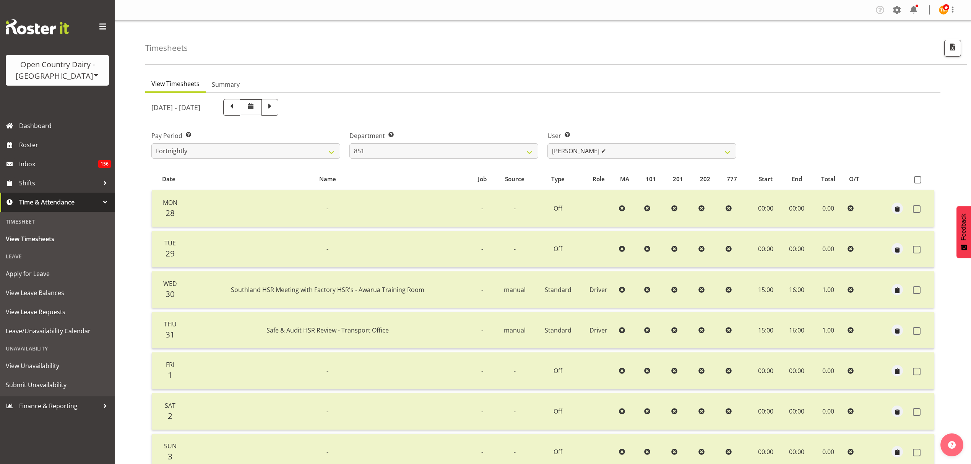
select select "667"
select select "7437"
click at [92, 77] on div "Open Country Dairy - [GEOGRAPHIC_DATA]" at bounding box center [57, 70] width 88 height 23
click at [58, 95] on link "Open Country Dairy - [GEOGRAPHIC_DATA]" at bounding box center [80, 97] width 148 height 14
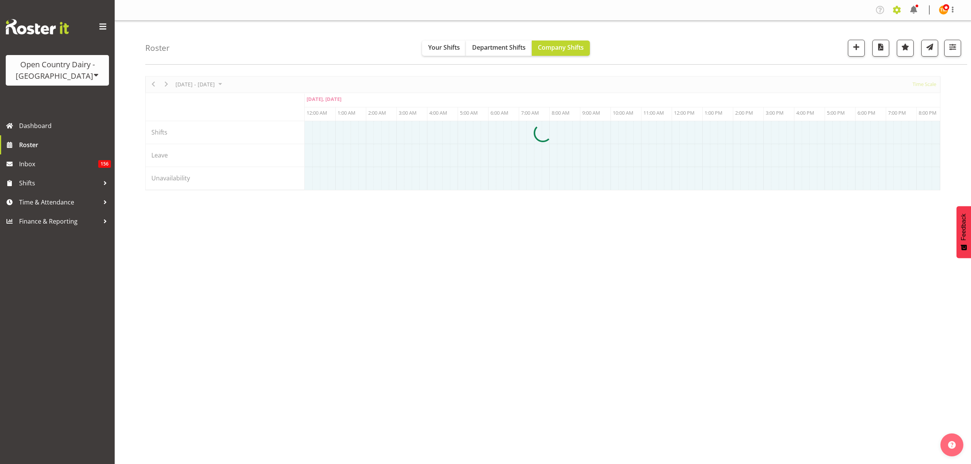
click at [900, 9] on span at bounding box center [897, 10] width 12 height 12
click at [827, 82] on div at bounding box center [542, 133] width 795 height 114
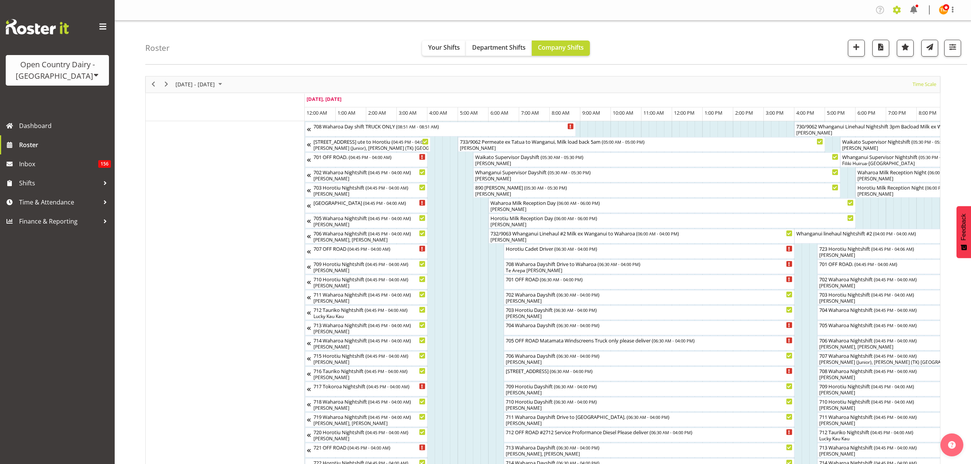
click at [899, 13] on span at bounding box center [897, 10] width 12 height 12
click at [849, 87] on link "Employees" at bounding box center [850, 83] width 106 height 14
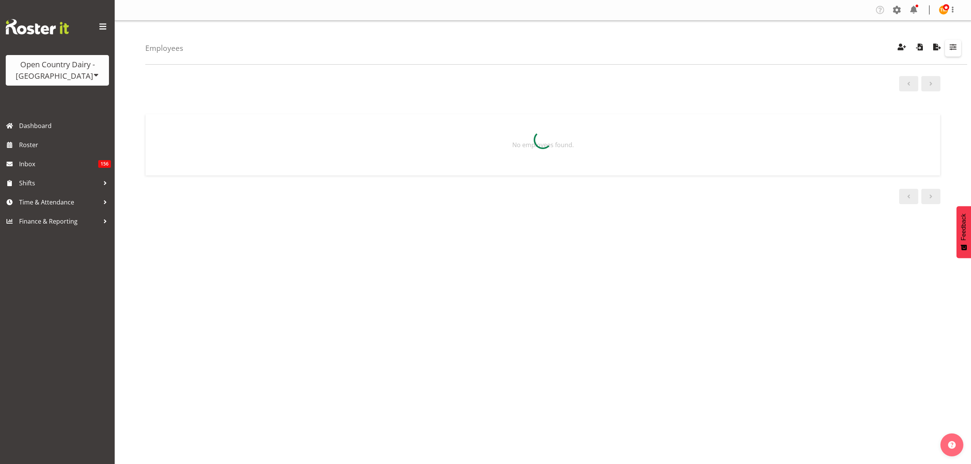
click at [954, 45] on span "button" at bounding box center [953, 47] width 10 height 10
click at [931, 101] on div at bounding box center [542, 140] width 795 height 79
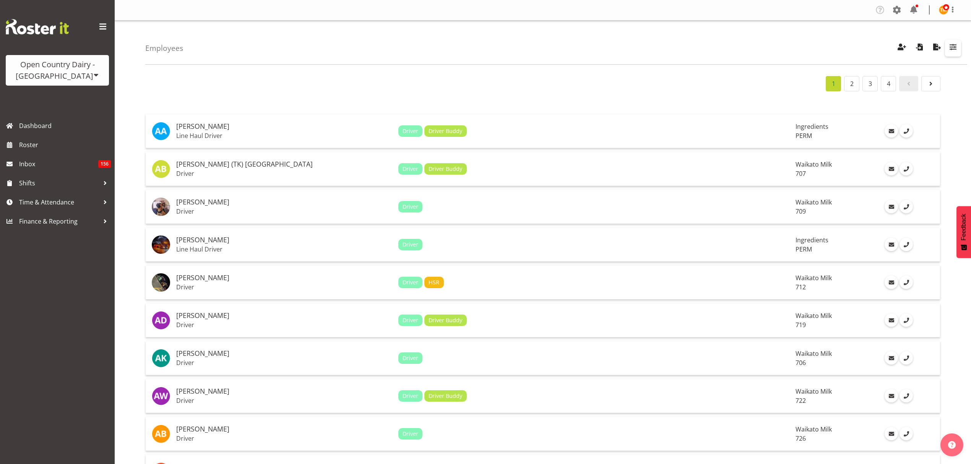
click at [959, 50] on button "button" at bounding box center [953, 48] width 16 height 17
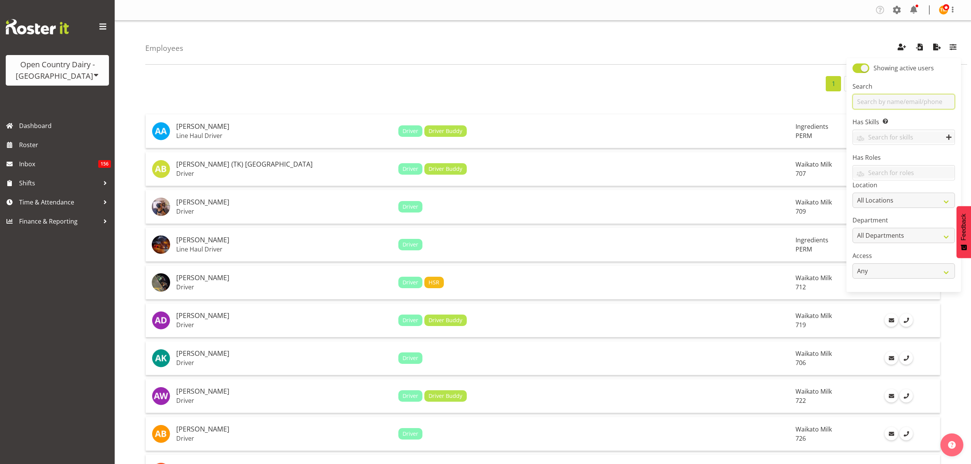
click at [930, 99] on input "text" at bounding box center [903, 101] width 102 height 15
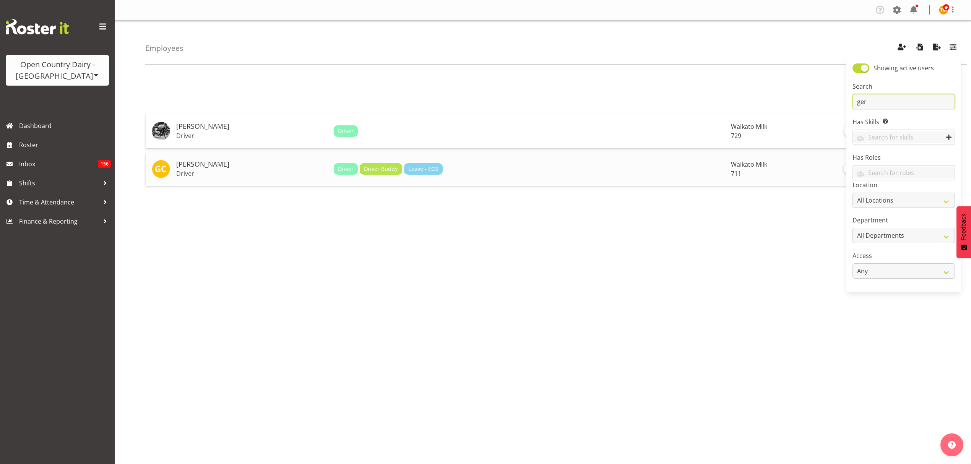
type input "ger"
click at [222, 177] on td "Gerard Cavanagh Driver" at bounding box center [251, 169] width 157 height 34
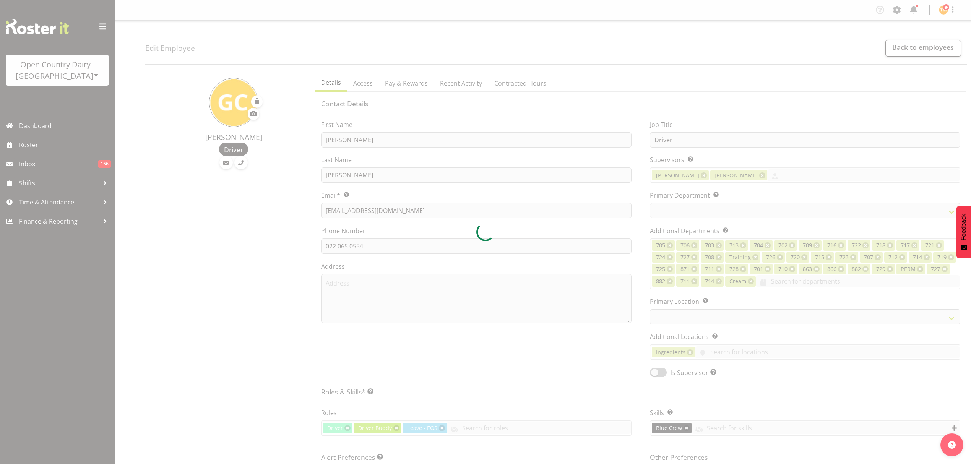
select select
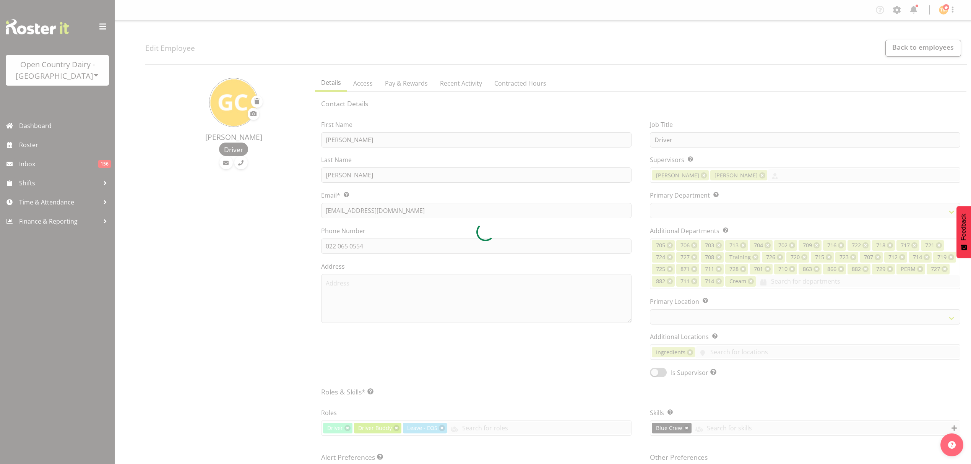
select select "1054"
select select
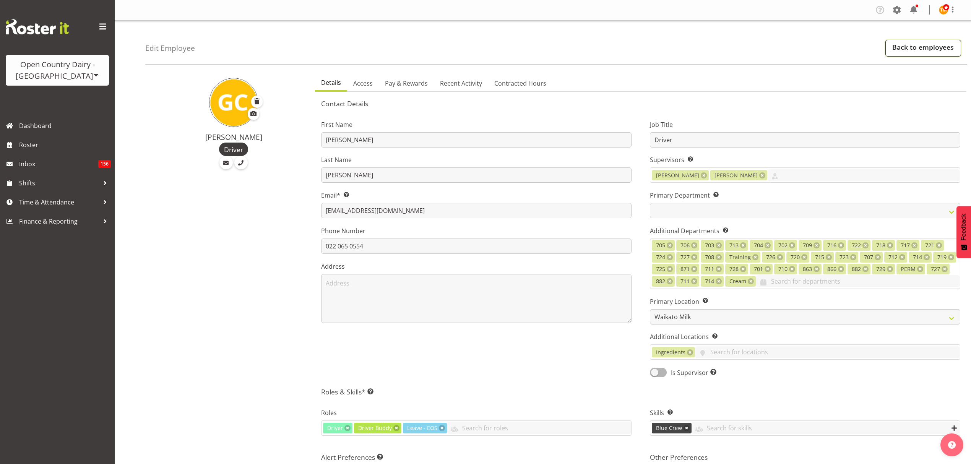
click at [916, 51] on link "Back to employees" at bounding box center [923, 48] width 76 height 17
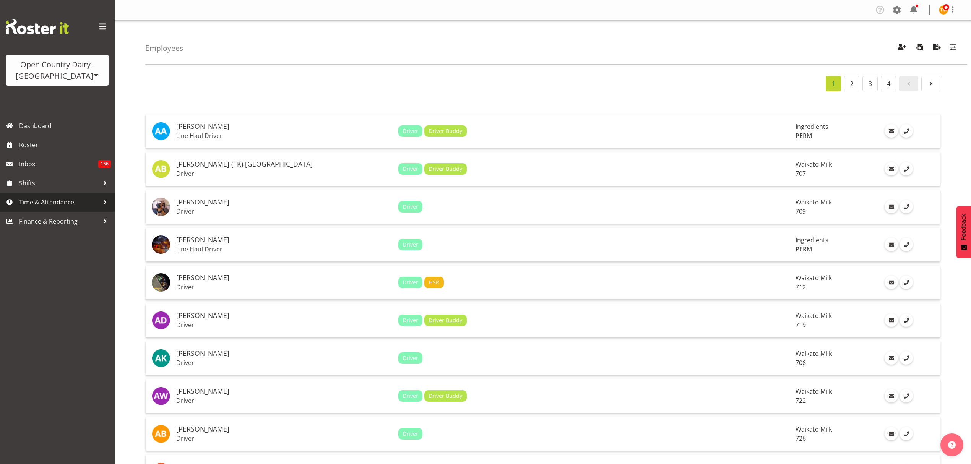
click at [67, 203] on span "Time & Attendance" at bounding box center [59, 201] width 80 height 11
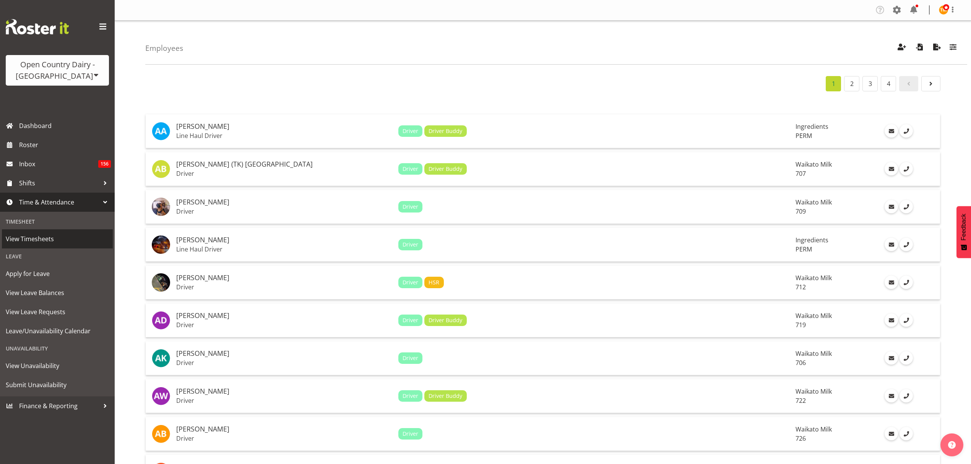
click at [60, 244] on span "View Timesheets" at bounding box center [57, 238] width 103 height 11
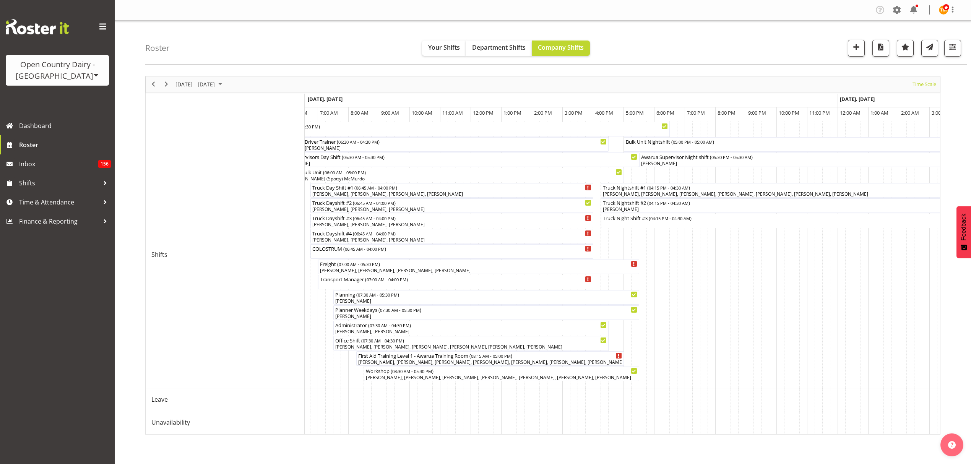
scroll to position [0, 1670]
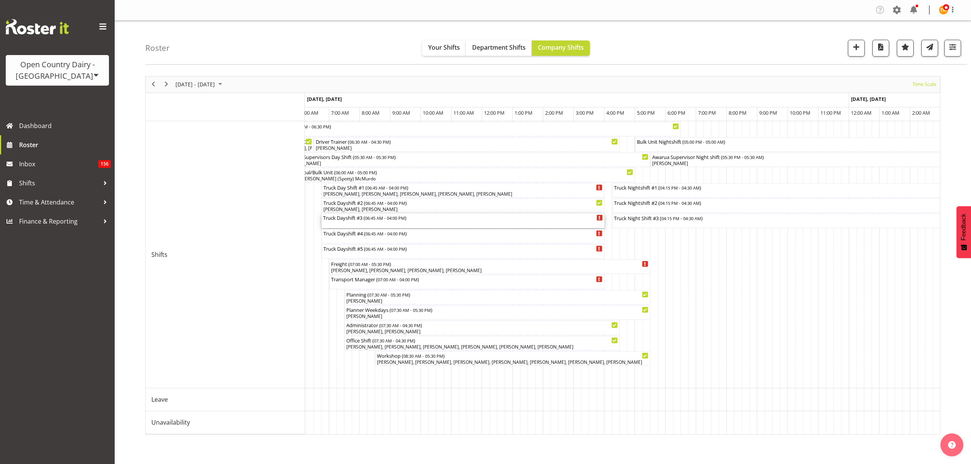
click at [393, 225] on div "Truck Dayshift #3 ( 06:45 AM - 04:00 PM )" at bounding box center [463, 221] width 280 height 15
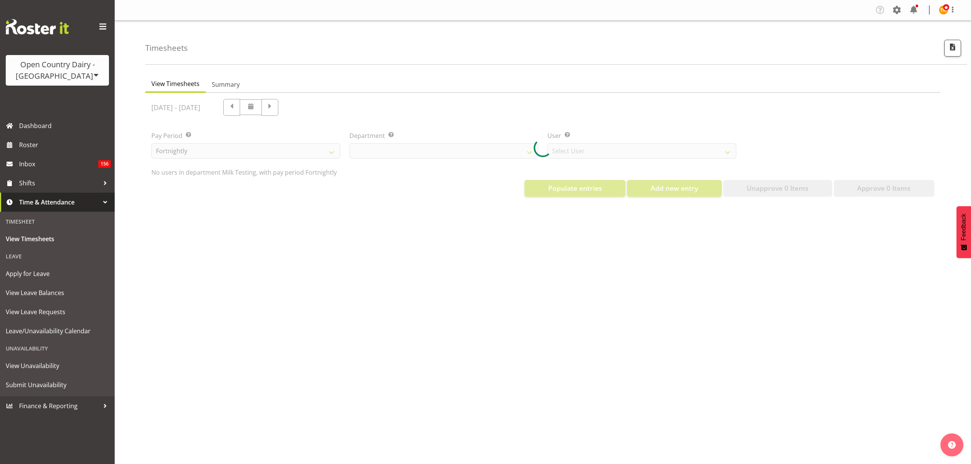
select select "733"
select select "7414"
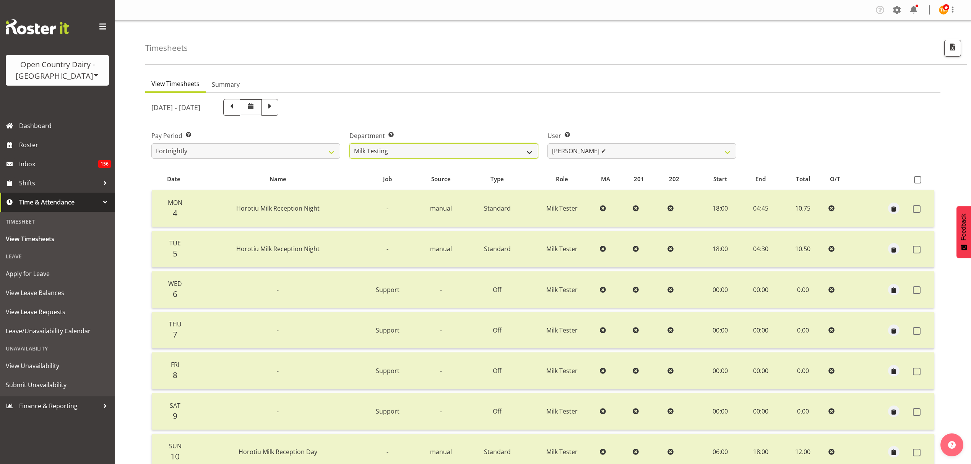
click at [439, 149] on select "701 702 703 704 705 706 707 708 709 710 711 712 713 714 715 716 717 718 719 720" at bounding box center [443, 150] width 189 height 15
click at [53, 60] on div "Open Country Dairy - [GEOGRAPHIC_DATA]" at bounding box center [57, 70] width 88 height 23
click at [61, 98] on link "Open Country Dairy - [GEOGRAPHIC_DATA]" at bounding box center [80, 97] width 148 height 14
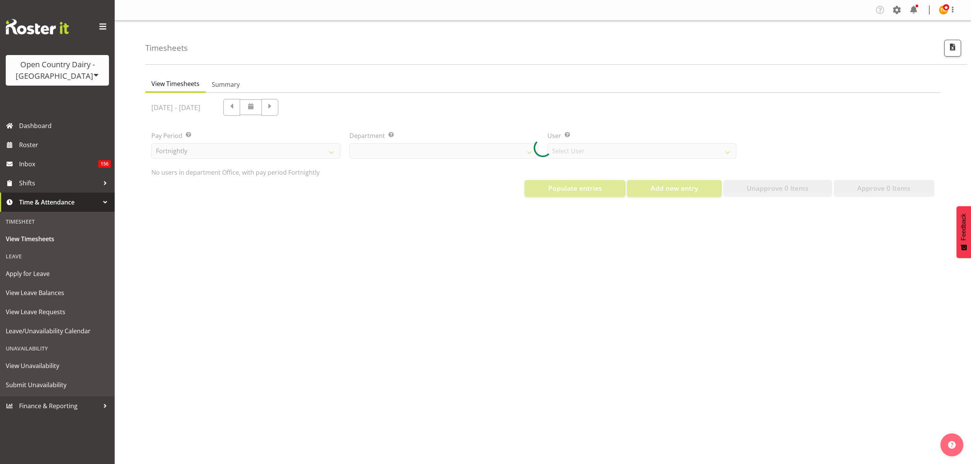
select select "699"
select select "8449"
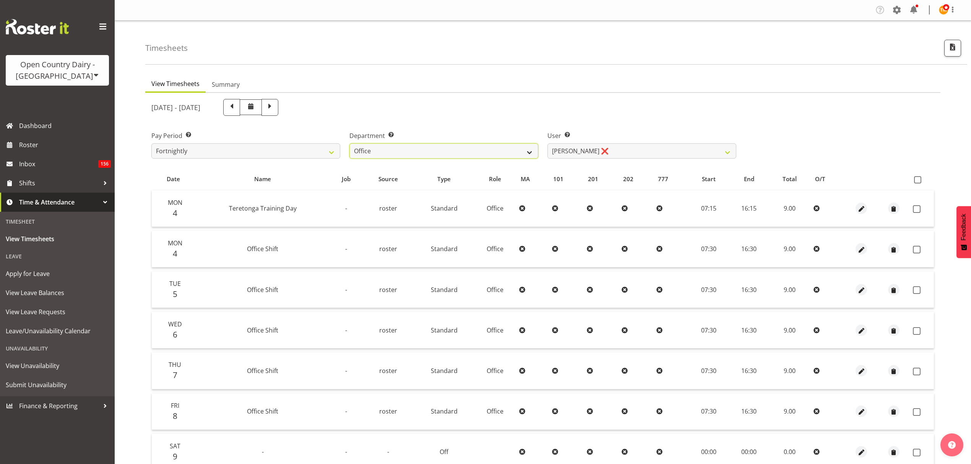
click at [518, 150] on select "734 735 736 737 738 739 850 851 852 853 854 855 856 858 861 862 865 868 869 870" at bounding box center [443, 150] width 189 height 15
select select "667"
click at [349, 143] on select "734 735 736 737 738 739 850 851 852 853 854 855 856 858 861 862 865 868 869 870" at bounding box center [443, 150] width 189 height 15
drag, startPoint x: 464, startPoint y: 78, endPoint x: 552, endPoint y: 123, distance: 99.3
click at [464, 78] on ul "View Timesheets Summary" at bounding box center [542, 84] width 795 height 17
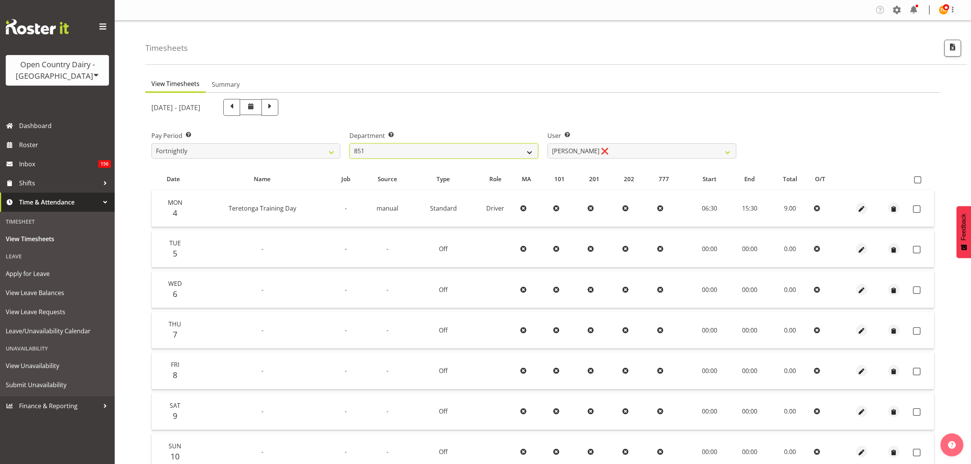
drag, startPoint x: 484, startPoint y: 153, endPoint x: 583, endPoint y: 156, distance: 99.1
click at [486, 153] on select "734 735 736 737 738 739 850 851 852 853 854 855 856 858 861 862 865 868 869 870" at bounding box center [443, 150] width 189 height 15
click at [589, 157] on select "Hayden Batt ❌ Martin Black ❌ Stacey Wilson ❌" at bounding box center [641, 150] width 189 height 15
select select "7437"
click at [547, 143] on select "Hayden Batt ❌ Martin Black ❌ Stacey Wilson ❌" at bounding box center [641, 150] width 189 height 15
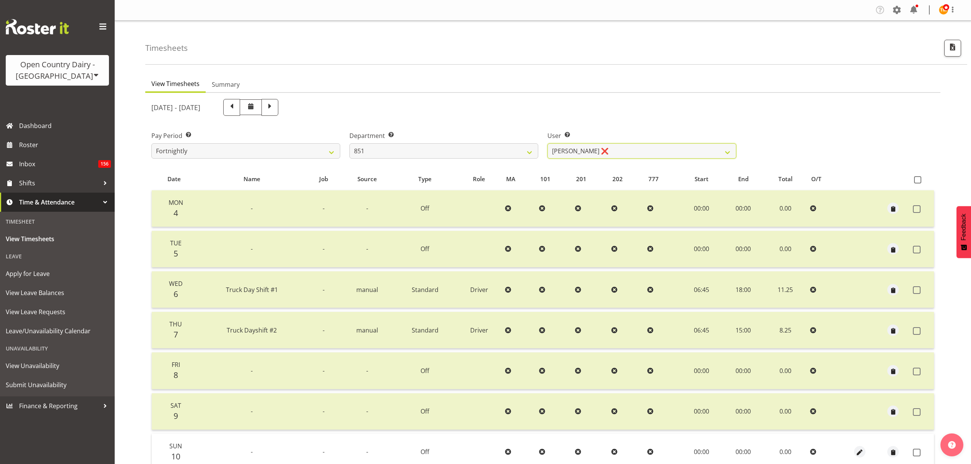
scroll to position [68, 0]
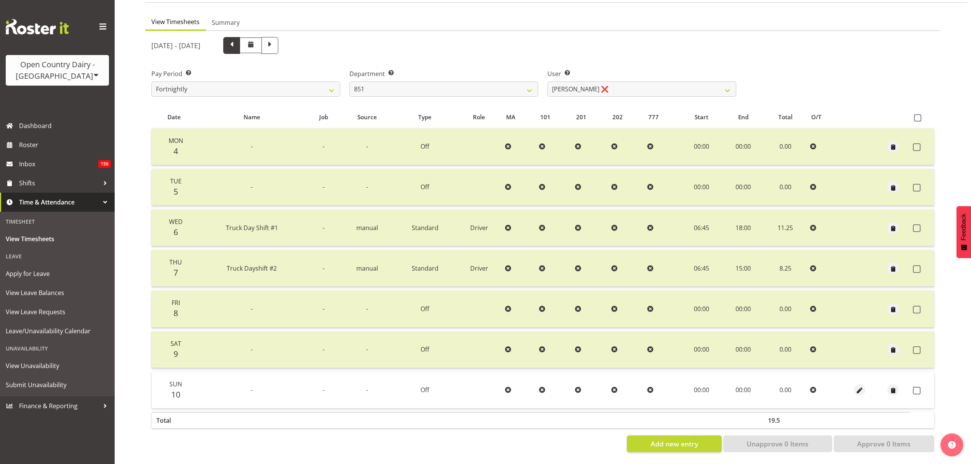
click at [237, 40] on span at bounding box center [232, 45] width 10 height 10
select select
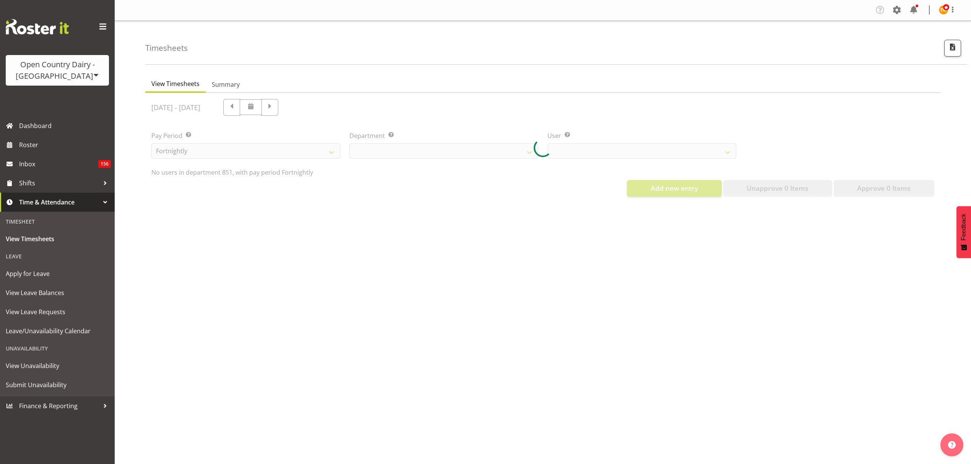
scroll to position [0, 0]
select select "667"
select select "7437"
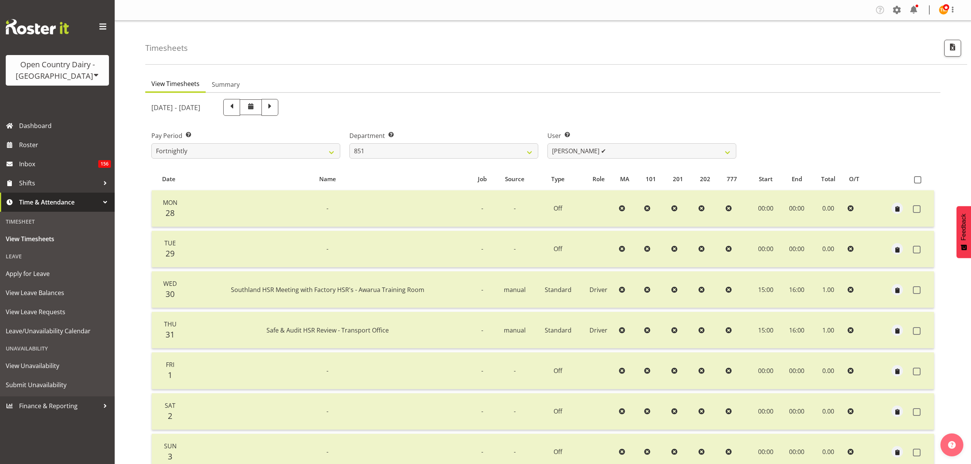
drag, startPoint x: 467, startPoint y: 60, endPoint x: 471, endPoint y: 59, distance: 4.8
click at [467, 60] on div "Timesheets" at bounding box center [556, 43] width 822 height 44
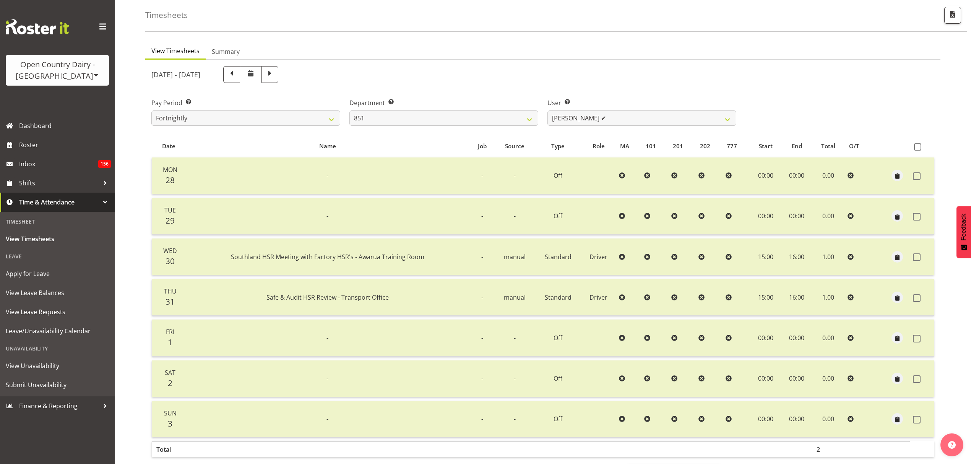
scroll to position [68, 0]
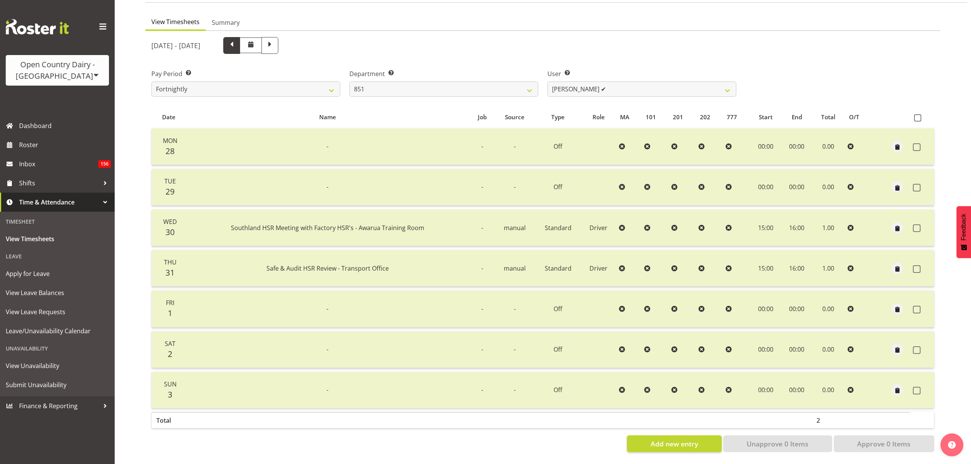
click at [240, 46] on span at bounding box center [231, 45] width 17 height 17
select select
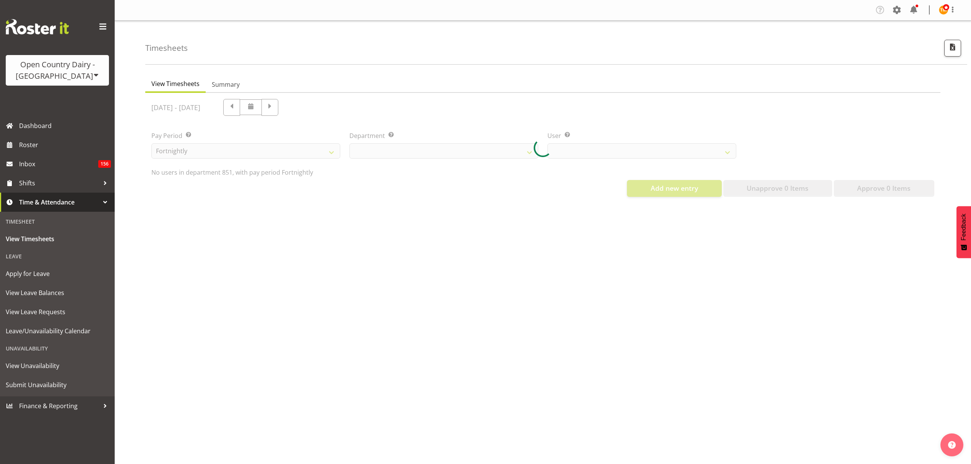
select select "667"
select select "7437"
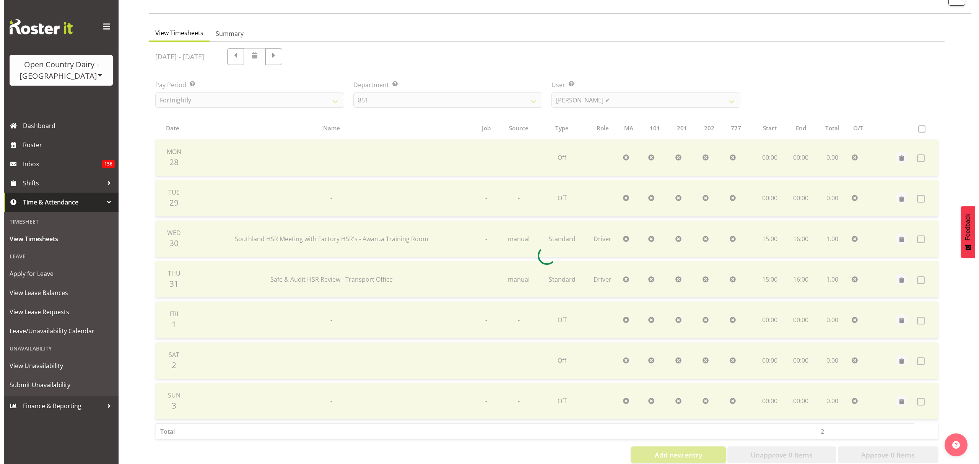
scroll to position [27, 0]
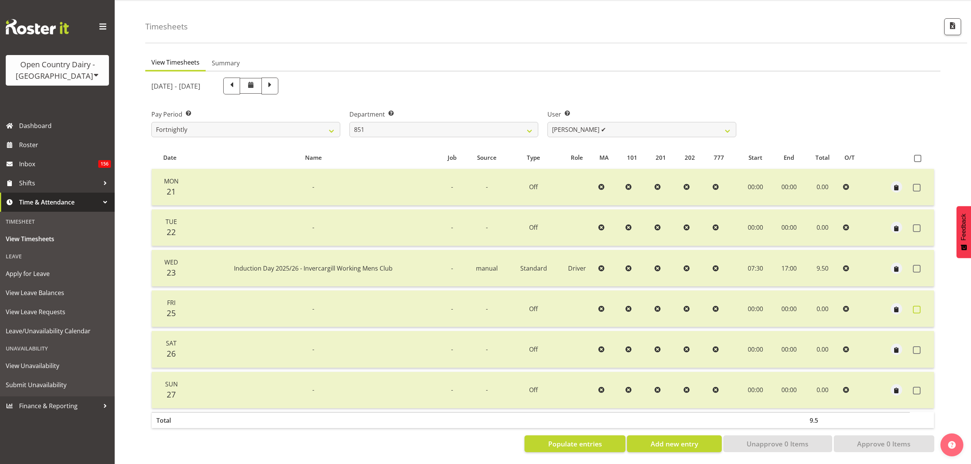
click at [916, 306] on span at bounding box center [917, 310] width 8 height 8
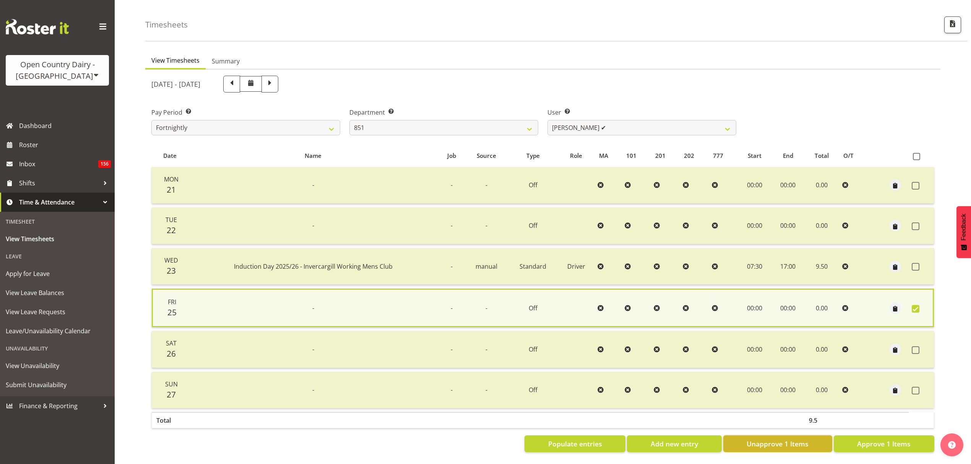
click at [779, 440] on span "Unapprove 1 Items" at bounding box center [777, 444] width 62 height 10
checkbox input "false"
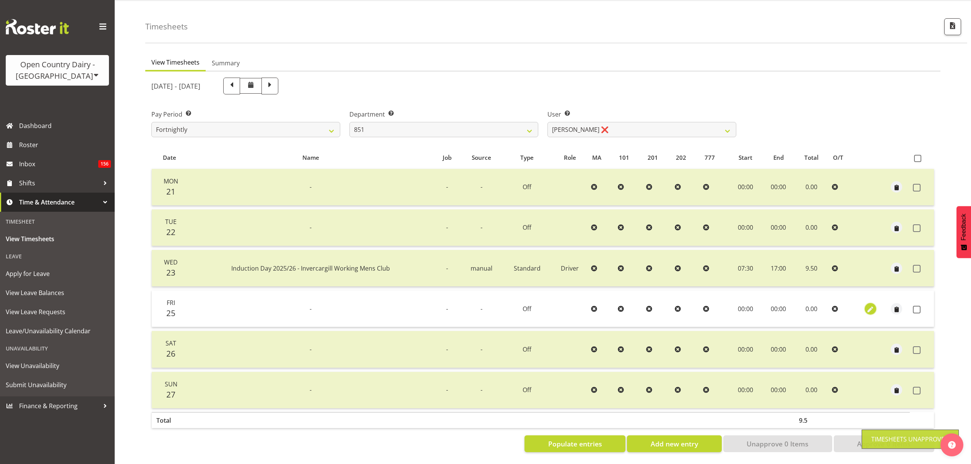
click at [870, 305] on span "button" at bounding box center [870, 309] width 9 height 9
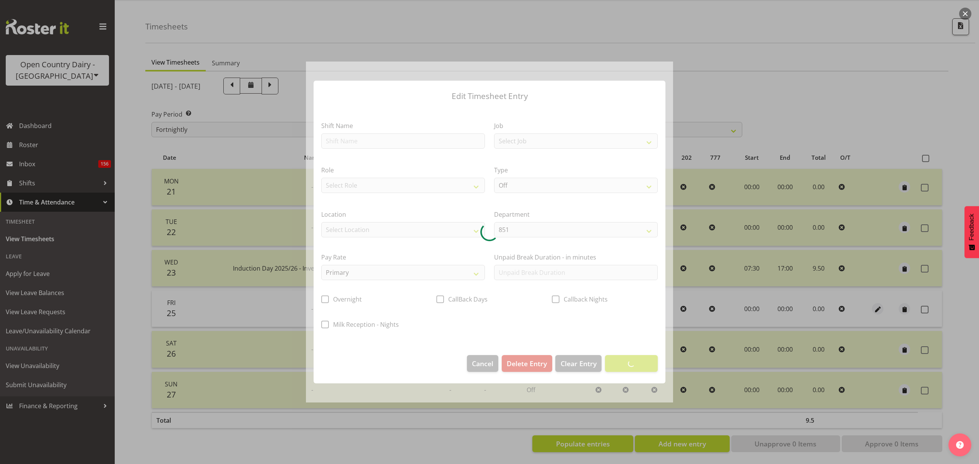
click at [375, 141] on div at bounding box center [489, 232] width 367 height 341
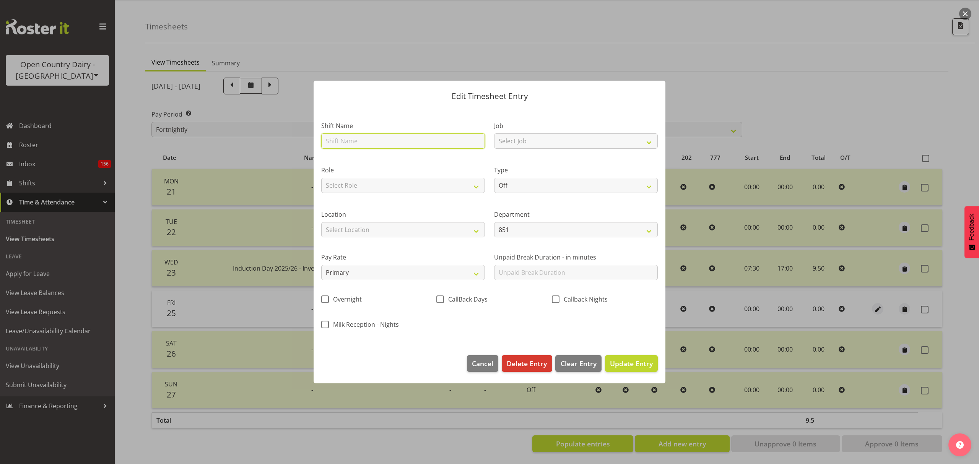
click at [378, 143] on input "text" at bounding box center [403, 140] width 164 height 15
type input "Teretonga"
click at [433, 250] on div "Pay Rate Primary Secondary Tertiary Fourth Fifth" at bounding box center [402, 263] width 173 height 43
click at [430, 234] on select "Select Location Awarua Milk Awarua Office Freight Horotiu office Waharoa Office…" at bounding box center [403, 229] width 164 height 15
select select "988"
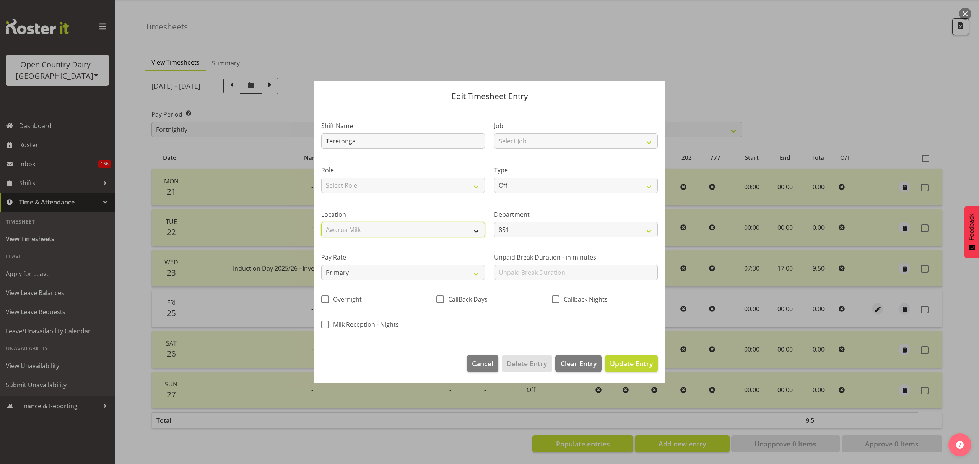
click at [321, 222] on select "Select Location Awarua Milk Awarua Office Freight Horotiu office Waharoa Office…" at bounding box center [403, 229] width 164 height 15
click at [517, 190] on select "Off Standard Public Holiday Public Holiday (Worked) Day In Lieu Annual Leave Si…" at bounding box center [576, 185] width 164 height 15
select select "Standard"
click at [494, 178] on select "Off Standard Public Holiday Public Holiday (Worked) Day In Lieu Annual Leave Si…" at bounding box center [576, 185] width 164 height 15
select select "6"
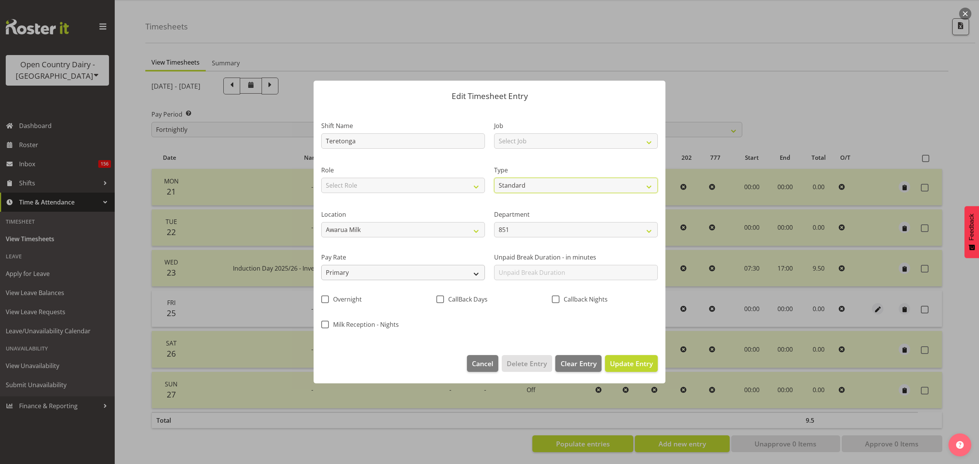
select select "2025"
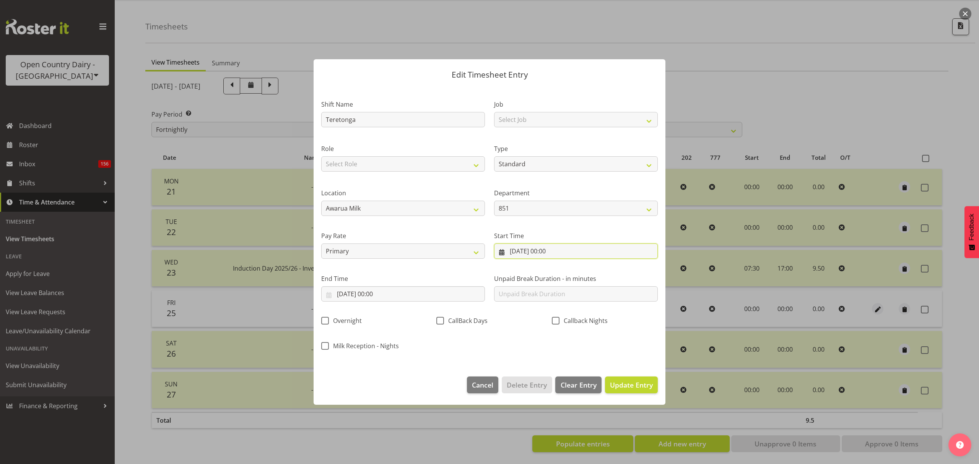
click at [534, 253] on input "25/07/2025, 00:00" at bounding box center [576, 250] width 164 height 15
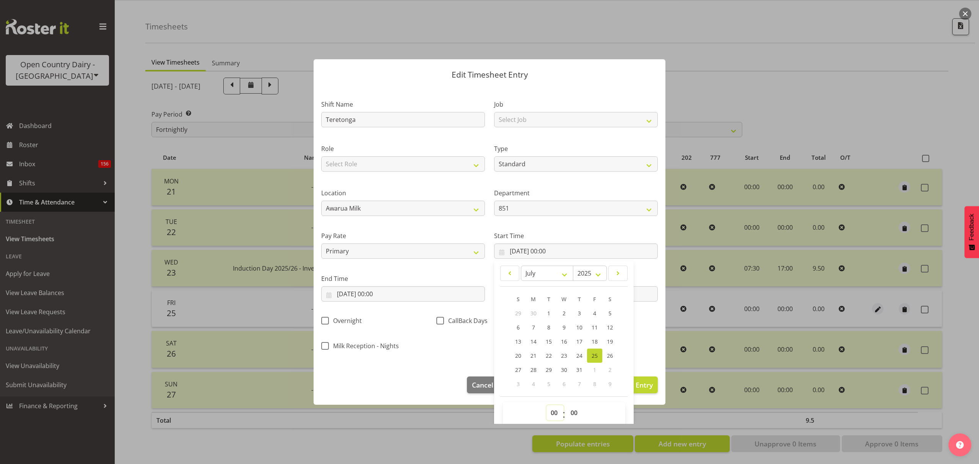
click at [555, 415] on select "00 01 02 03 04 05 06 07 08 09 10 11 12 13 14 15 16 17 18 19 20 21 22 23" at bounding box center [554, 412] width 17 height 15
select select "7"
click at [546, 405] on select "00 01 02 03 04 05 06 07 08 09 10 11 12 13 14 15 16 17 18 19 20 21 22 23" at bounding box center [554, 412] width 17 height 15
type input "25/07/2025, 07:00"
click at [569, 407] on select "00 01 02 03 04 05 06 07 08 09 10 11 12 13 14 15 16 17 18 19 20 21 22 23 24 25 2…" at bounding box center [574, 412] width 17 height 15
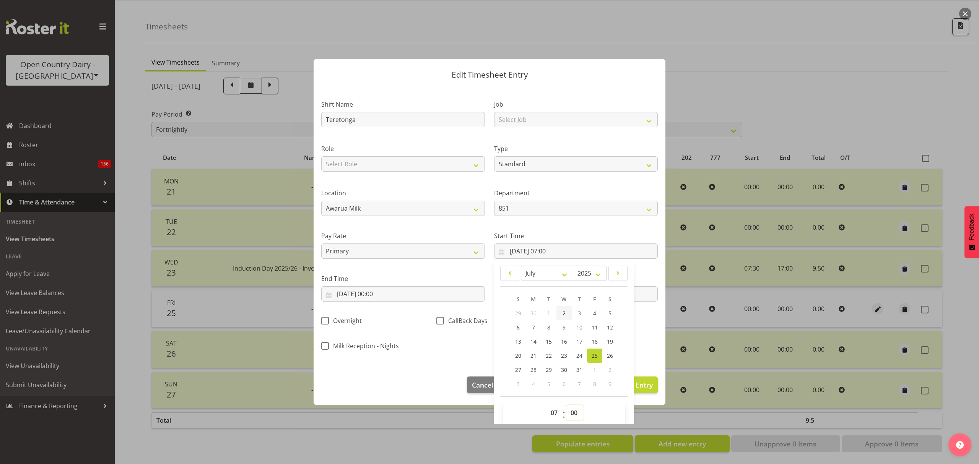
select select "30"
click at [566, 405] on select "00 01 02 03 04 05 06 07 08 09 10 11 12 13 14 15 16 17 18 19 20 21 22 23 24 25 2…" at bounding box center [574, 412] width 17 height 15
type input "25/07/2025, 07:30"
click at [419, 277] on label "End Time" at bounding box center [403, 278] width 164 height 9
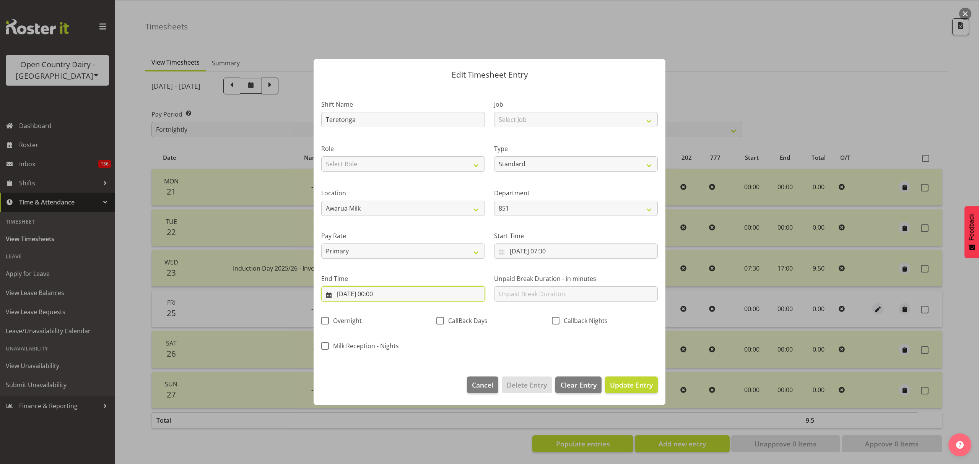
click at [391, 295] on input "25/07/2025, 00:00" at bounding box center [403, 293] width 164 height 15
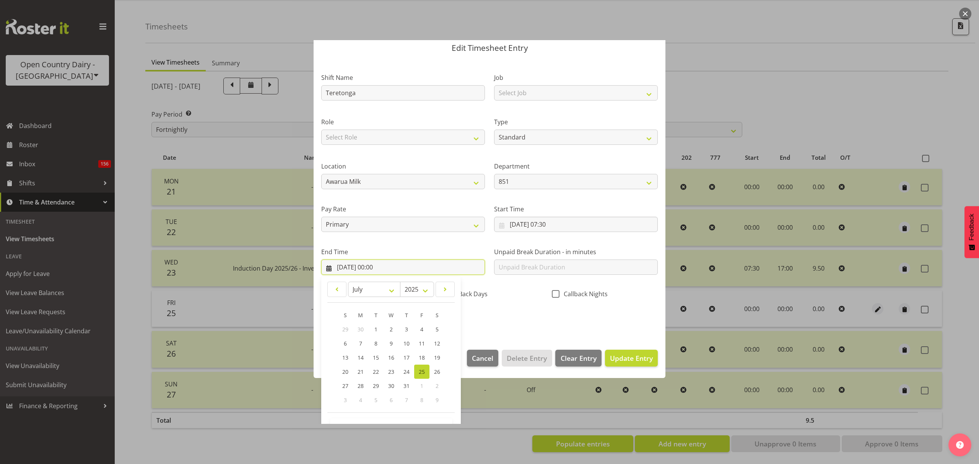
scroll to position [51, 0]
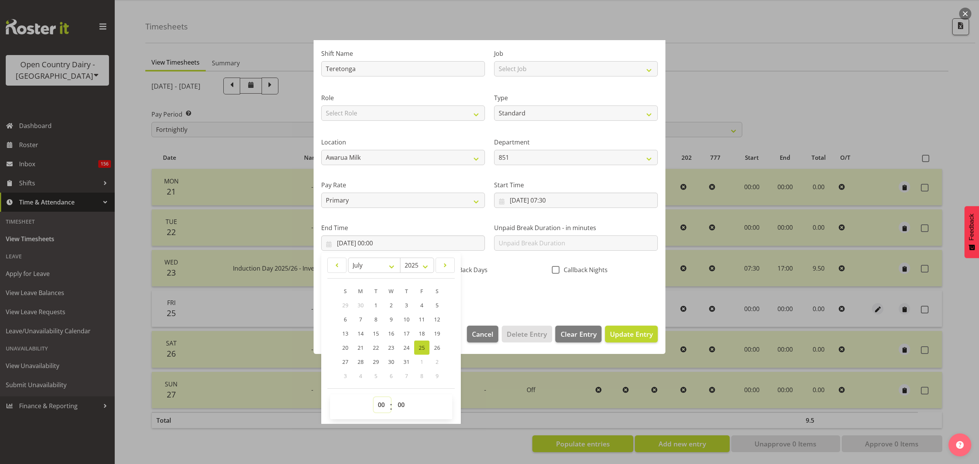
click at [382, 406] on select "00 01 02 03 04 05 06 07 08 09 10 11 12 13 14 15 16 17 18 19 20 21 22 23" at bounding box center [381, 404] width 17 height 15
select select "16"
click at [373, 397] on select "00 01 02 03 04 05 06 07 08 09 10 11 12 13 14 15 16 17 18 19 20 21 22 23" at bounding box center [381, 404] width 17 height 15
type input "25/07/2025, 16:00"
click at [548, 284] on div "Shift Name Teretonga Job Select Job Connecting /unconnecting Trailers Role Sele…" at bounding box center [489, 172] width 346 height 268
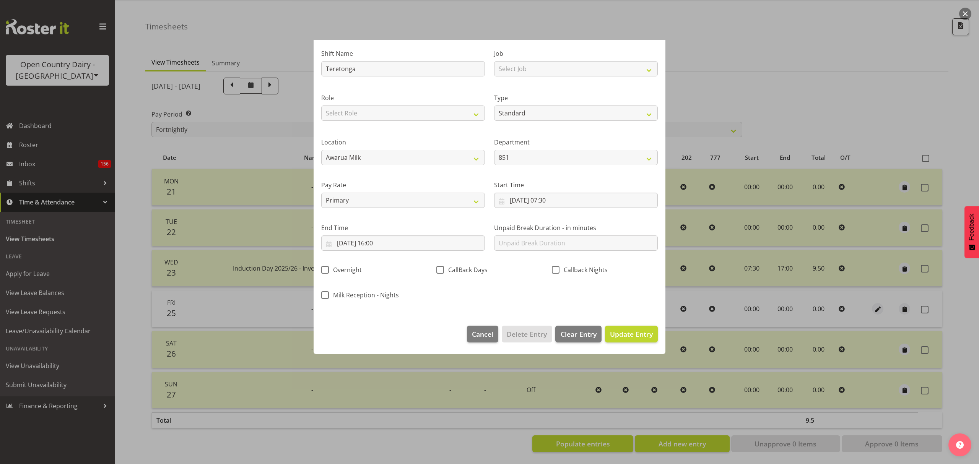
scroll to position [0, 0]
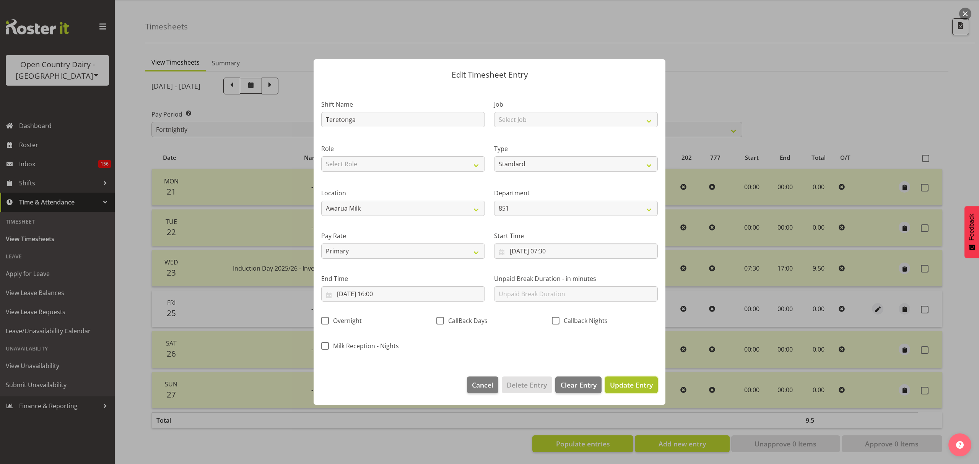
click at [630, 379] on button "Update Entry" at bounding box center [631, 384] width 53 height 17
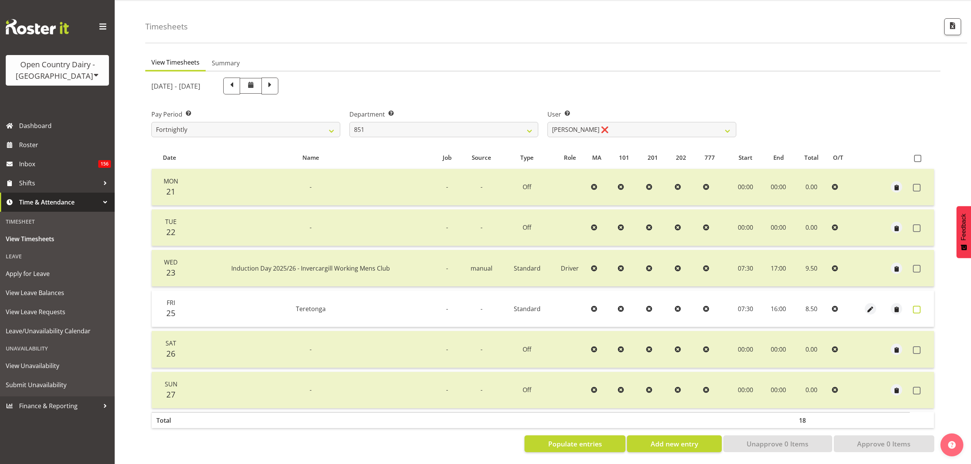
click at [913, 306] on span at bounding box center [917, 310] width 8 height 8
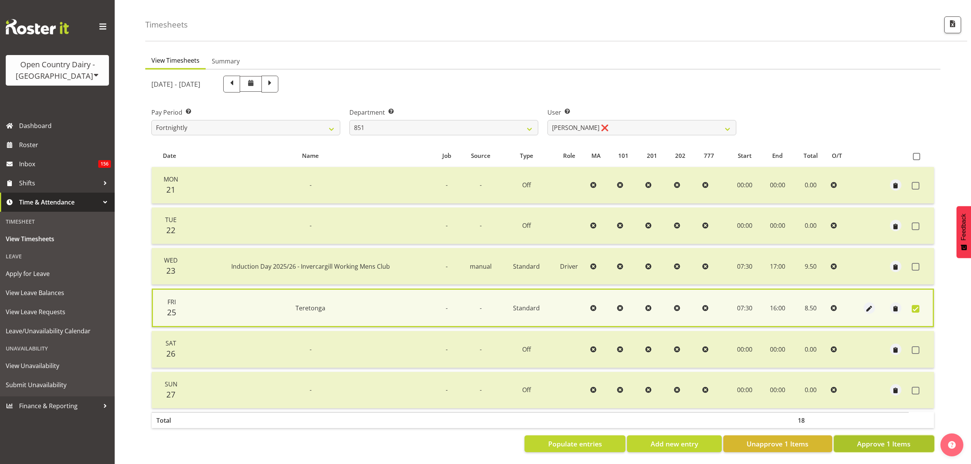
click at [896, 439] on span "Approve 1 Items" at bounding box center [884, 444] width 54 height 10
checkbox input "false"
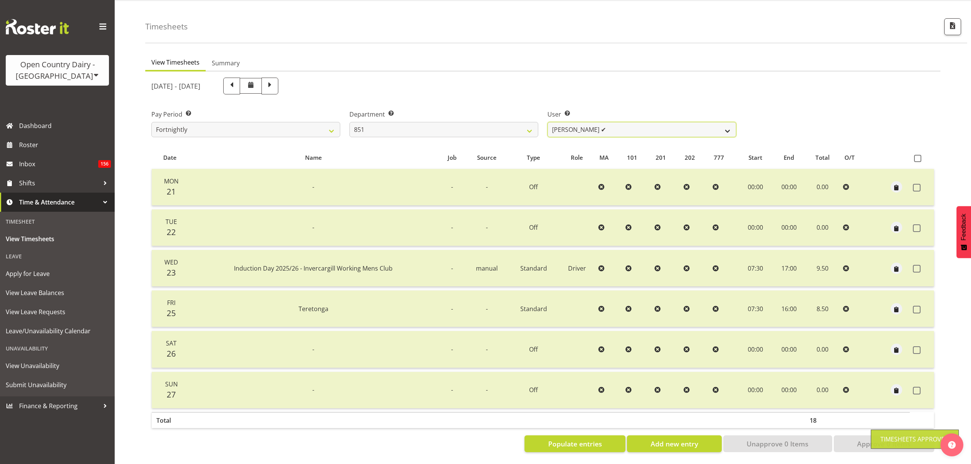
click at [586, 131] on select "Hayden Batt ✔ Martin Black ✔ Stacey Wilson ✔" at bounding box center [641, 129] width 189 height 15
click at [502, 122] on select "734 735 736 737 738 739 850 851 852 853 854 855 856 858 861 862 865 868 869 870" at bounding box center [443, 129] width 189 height 15
select select "783"
click at [349, 122] on select "734 735 736 737 738 739 850 851 852 853 854 855 856 858 861 862 865 868 869 870" at bounding box center [443, 129] width 189 height 15
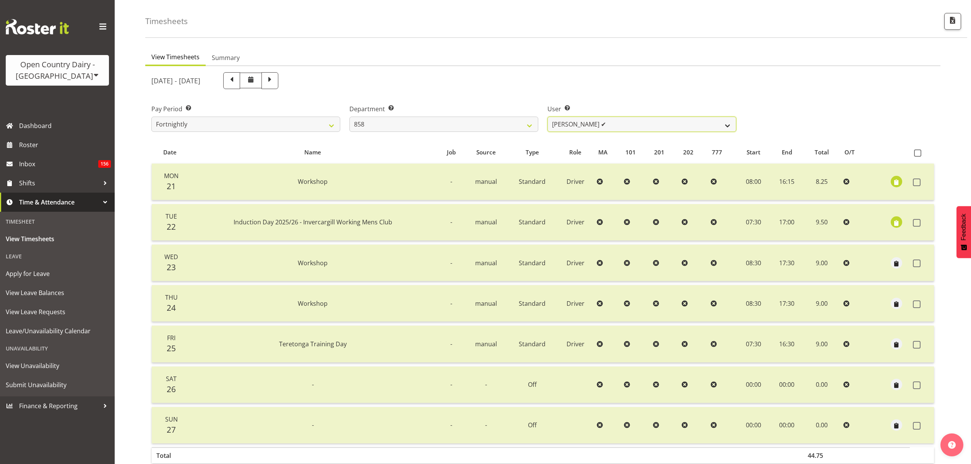
click at [607, 121] on select "Anthony Shaw ✔ Liam Bellman ✔ Neil Peters ✔" at bounding box center [641, 124] width 189 height 15
select select "7456"
click at [547, 117] on select "Anthony Shaw ✔ Liam Bellman ✔ Neil Peters ✔" at bounding box center [641, 124] width 189 height 15
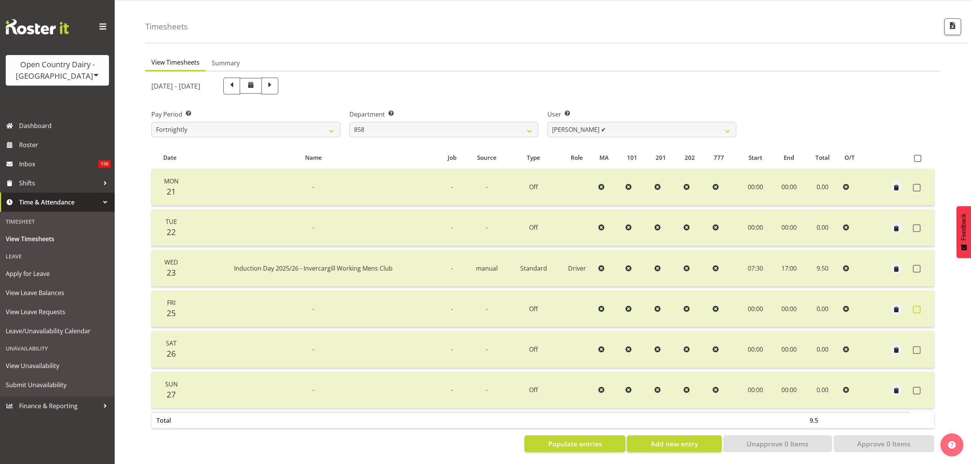
click at [913, 300] on td at bounding box center [922, 308] width 24 height 37
click at [913, 306] on span at bounding box center [917, 310] width 8 height 8
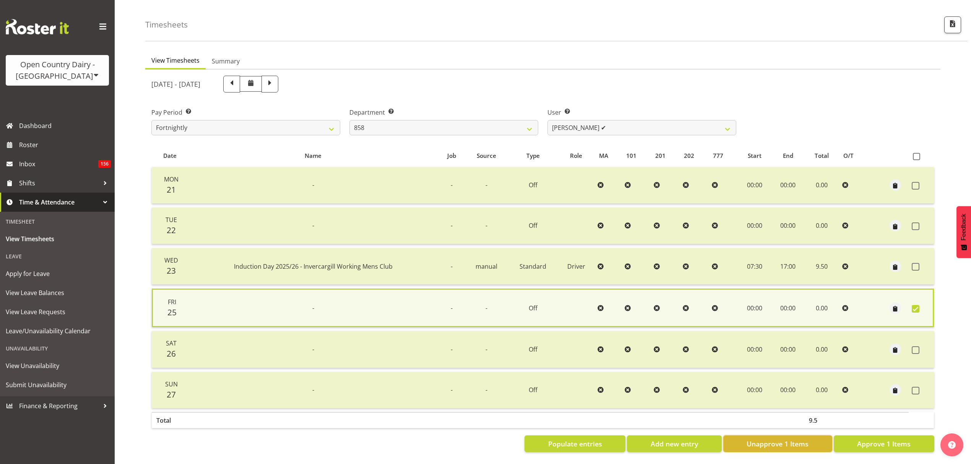
click at [765, 439] on span "Unapprove 1 Items" at bounding box center [777, 444] width 62 height 10
checkbox input "false"
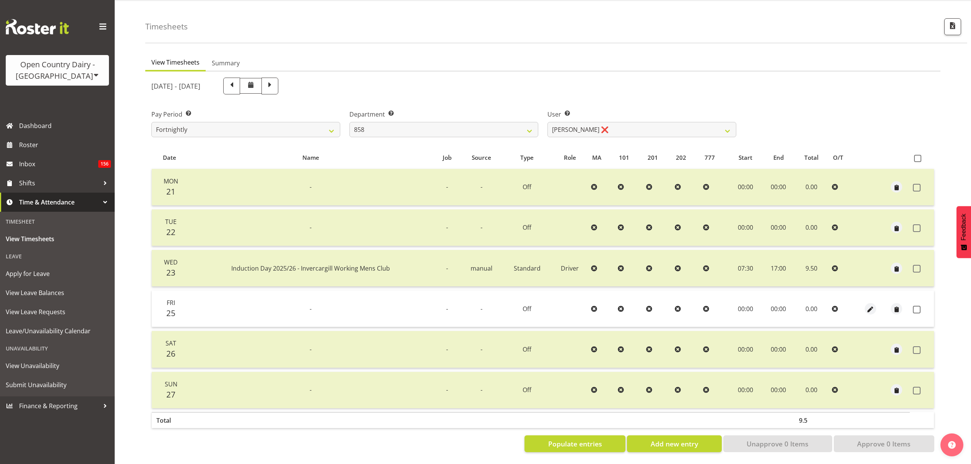
click at [866, 308] on td at bounding box center [870, 308] width 26 height 37
click at [868, 305] on span "button" at bounding box center [870, 309] width 9 height 9
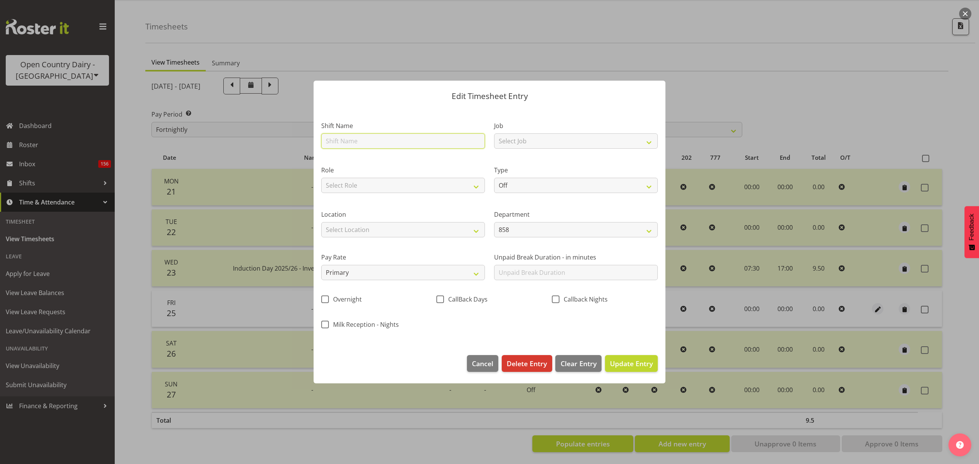
click at [389, 144] on input "text" at bounding box center [403, 140] width 164 height 15
type input "Teretonga"
click at [506, 141] on select "Select Job Connecting /unconnecting Trailers" at bounding box center [576, 140] width 164 height 15
drag, startPoint x: 511, startPoint y: 141, endPoint x: 512, endPoint y: 145, distance: 3.9
click at [511, 141] on select "Select Job Connecting /unconnecting Trailers" at bounding box center [576, 140] width 164 height 15
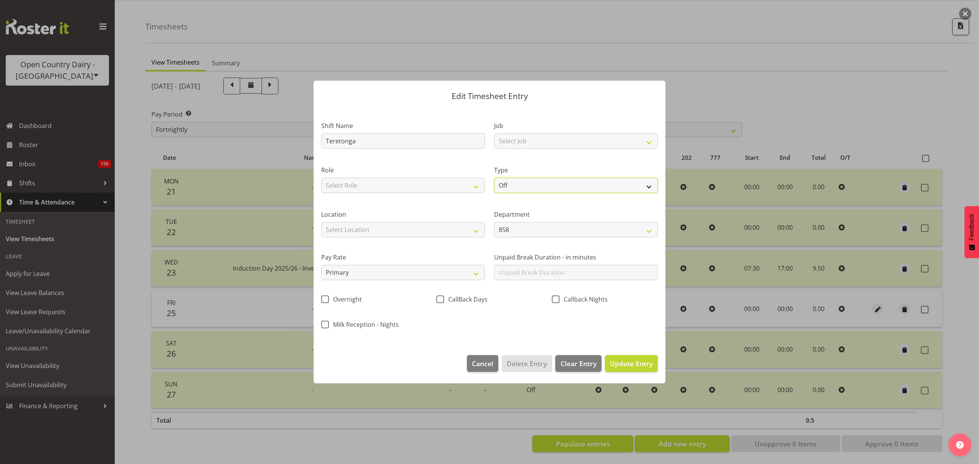
click at [524, 181] on select "Off Standard Public Holiday Public Holiday (Worked) Day In Lieu Annual Leave Si…" at bounding box center [576, 185] width 164 height 15
select select "Standard"
click at [494, 178] on select "Off Standard Public Holiday Public Holiday (Worked) Day In Lieu Annual Leave Si…" at bounding box center [576, 185] width 164 height 15
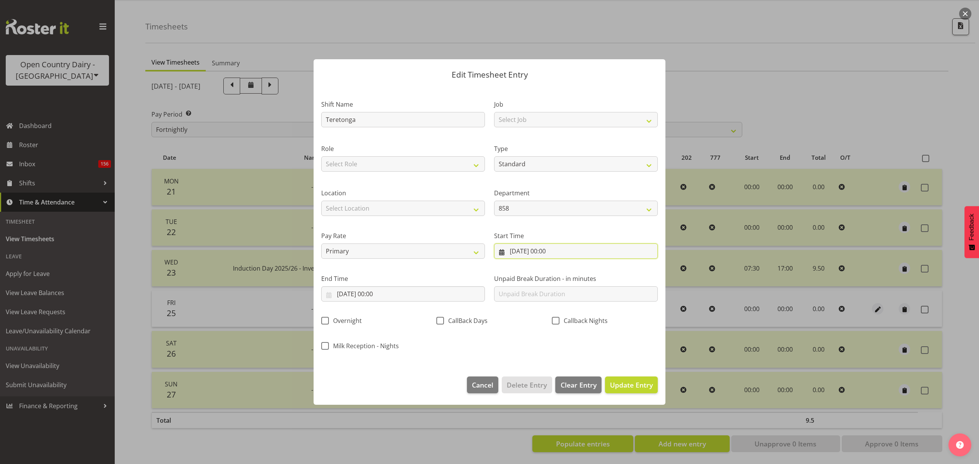
click at [568, 257] on input "25/07/2025, 00:00" at bounding box center [576, 250] width 164 height 15
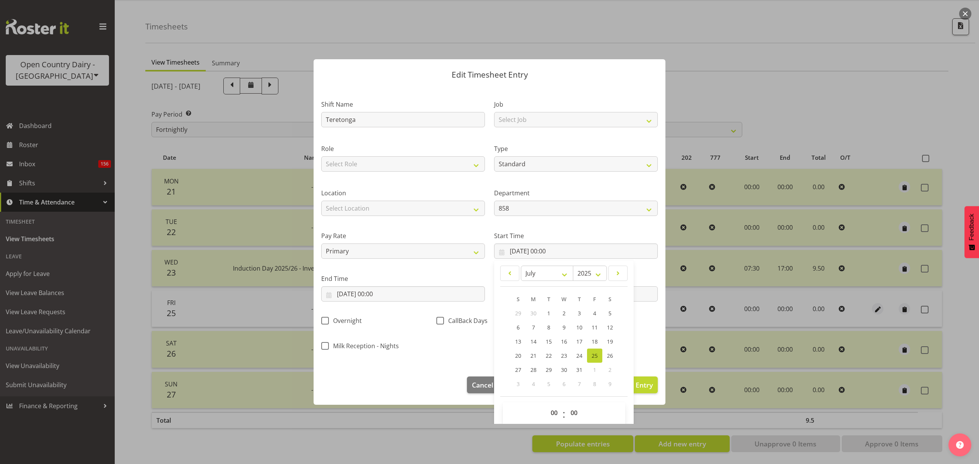
click at [552, 422] on span "00 01 02 03 04 05 06 07 08 09 10 11 12 13 14 15 16 17 18 19 20 21 22 23" at bounding box center [554, 414] width 17 height 19
click at [552, 418] on select "00 01 02 03 04 05 06 07 08 09 10 11 12 13 14 15 16 17 18 19 20 21 22 23" at bounding box center [554, 412] width 17 height 15
select select "7"
click at [546, 405] on select "00 01 02 03 04 05 06 07 08 09 10 11 12 13 14 15 16 17 18 19 20 21 22 23" at bounding box center [554, 412] width 17 height 15
type input "25/07/2025, 07:00"
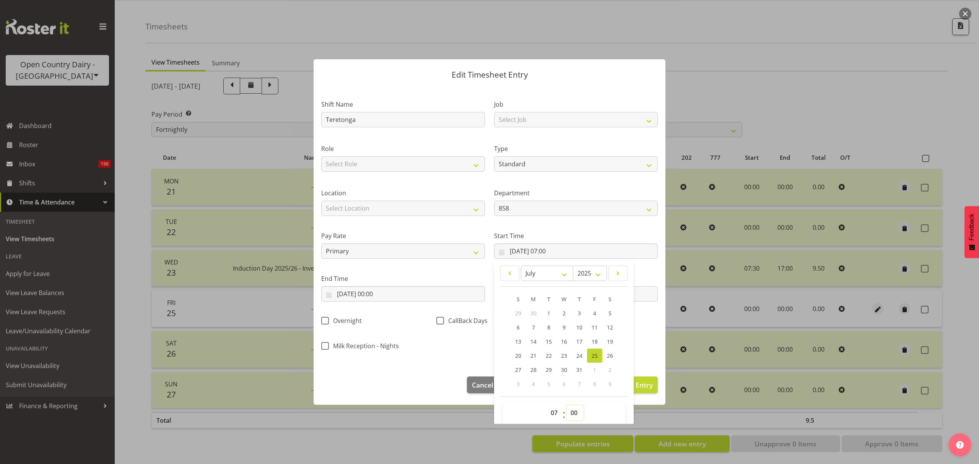
click at [567, 409] on select "00 01 02 03 04 05 06 07 08 09 10 11 12 13 14 15 16 17 18 19 20 21 22 23 24 25 2…" at bounding box center [574, 412] width 17 height 15
select select "30"
click at [566, 405] on select "00 01 02 03 04 05 06 07 08 09 10 11 12 13 14 15 16 17 18 19 20 21 22 23 24 25 2…" at bounding box center [574, 412] width 17 height 15
type input "25/07/2025, 07:30"
click at [430, 297] on input "25/07/2025, 00:00" at bounding box center [403, 293] width 164 height 15
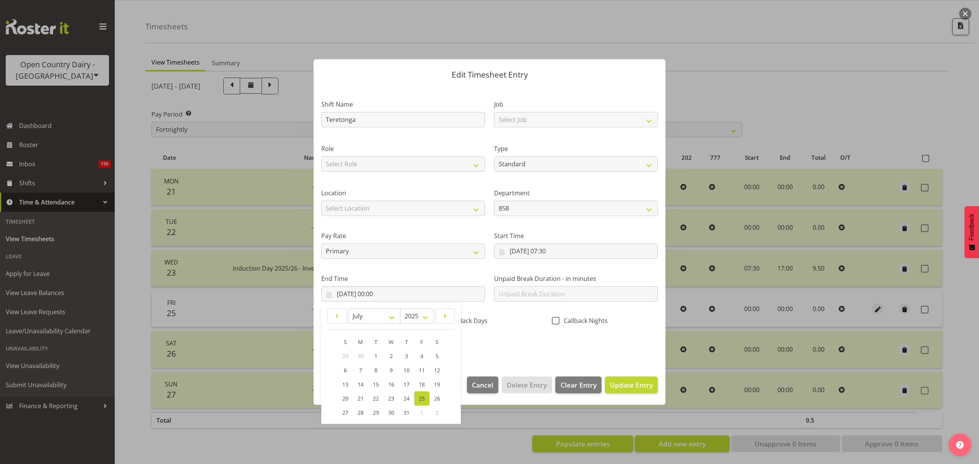
click at [421, 393] on link "25" at bounding box center [421, 398] width 15 height 14
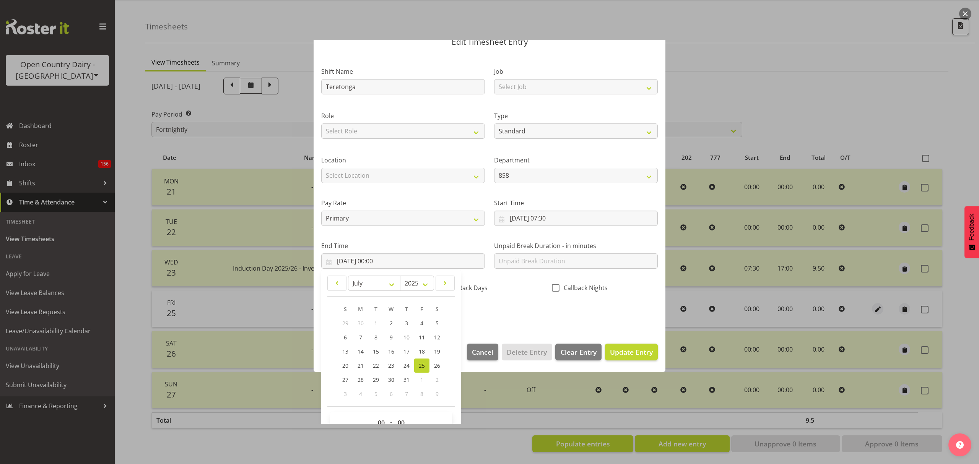
scroll to position [51, 0]
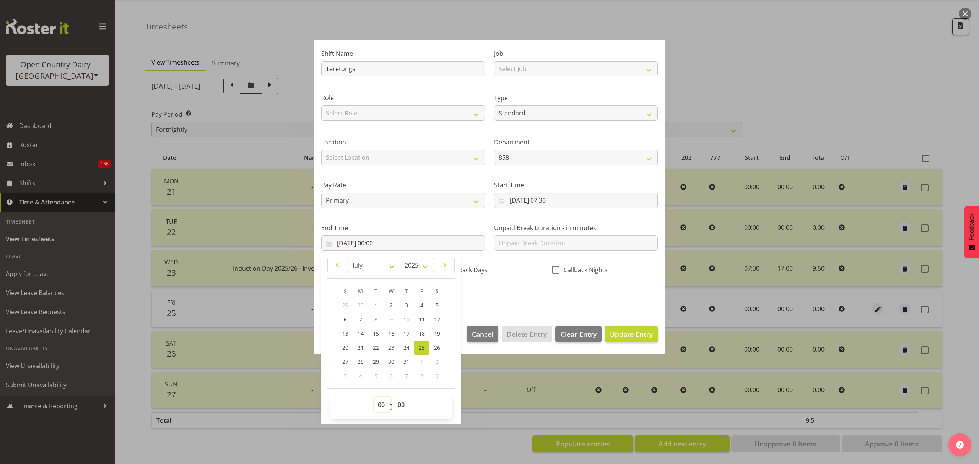
click at [388, 404] on select "00 01 02 03 04 05 06 07 08 09 10 11 12 13 14 15 16 17 18 19 20 21 22 23" at bounding box center [381, 404] width 17 height 15
select select "16"
click at [373, 397] on select "00 01 02 03 04 05 06 07 08 09 10 11 12 13 14 15 16 17 18 19 20 21 22 23" at bounding box center [381, 404] width 17 height 15
type input "25/07/2025, 16:00"
click at [529, 298] on div "Shift Name Teretonga Job Select Job Connecting /unconnecting Trailers Role Sele…" at bounding box center [489, 172] width 346 height 268
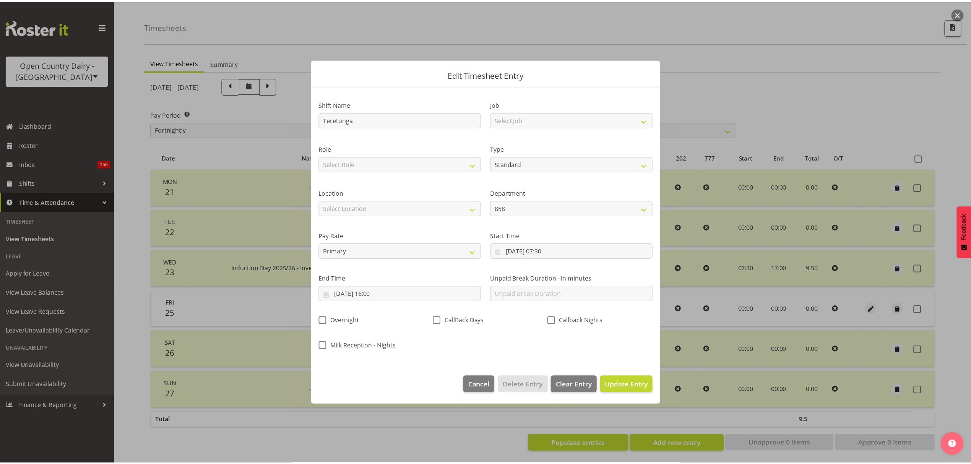
scroll to position [0, 0]
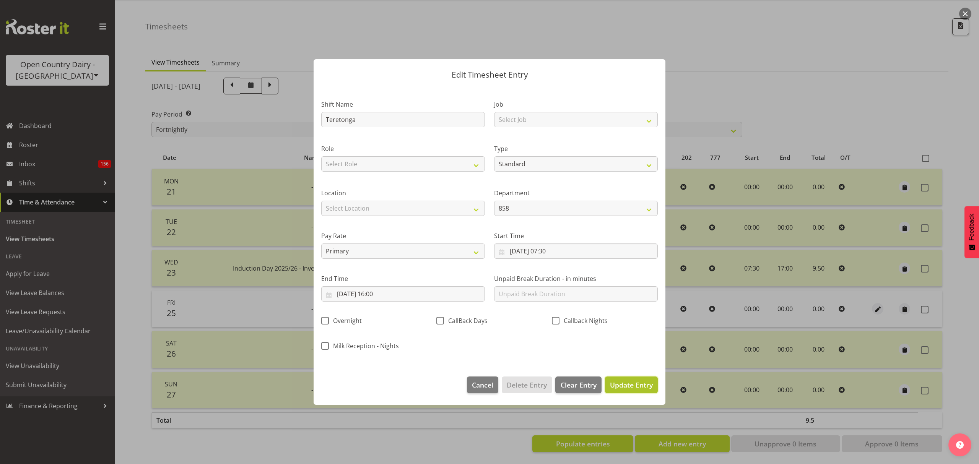
click at [635, 378] on button "Update Entry" at bounding box center [631, 384] width 53 height 17
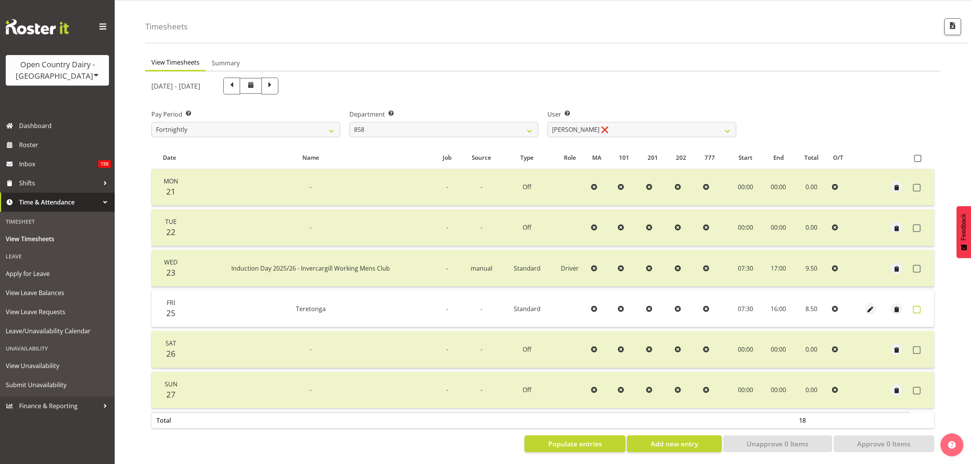
click at [917, 306] on span at bounding box center [917, 310] width 8 height 8
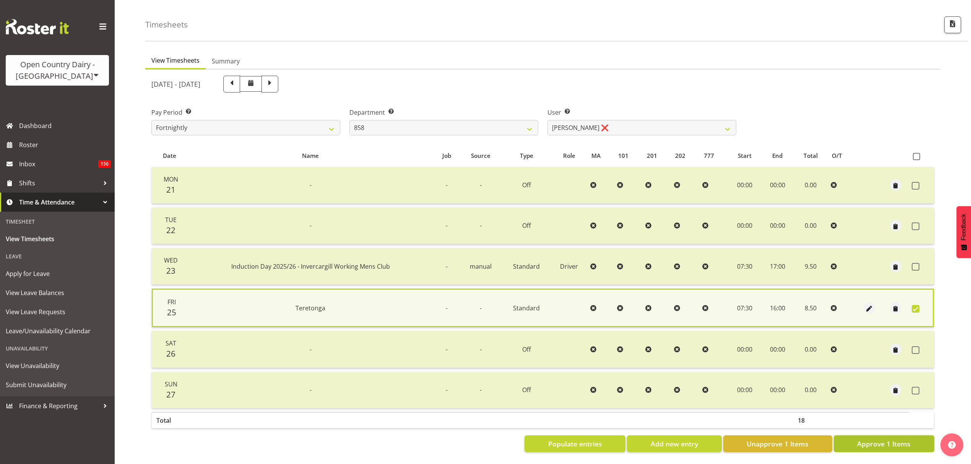
click at [867, 446] on button "Approve 1 Items" at bounding box center [884, 443] width 101 height 17
checkbox input "false"
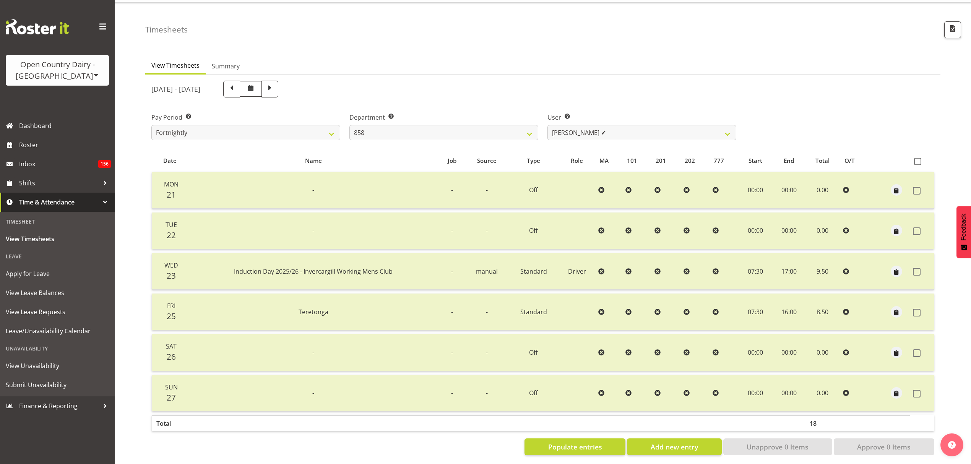
scroll to position [27, 0]
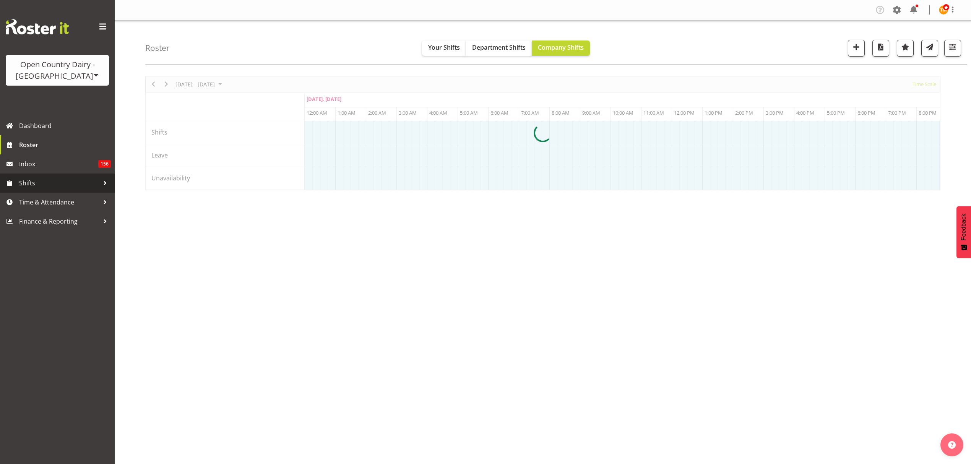
click at [54, 188] on span "Shifts" at bounding box center [59, 182] width 80 height 11
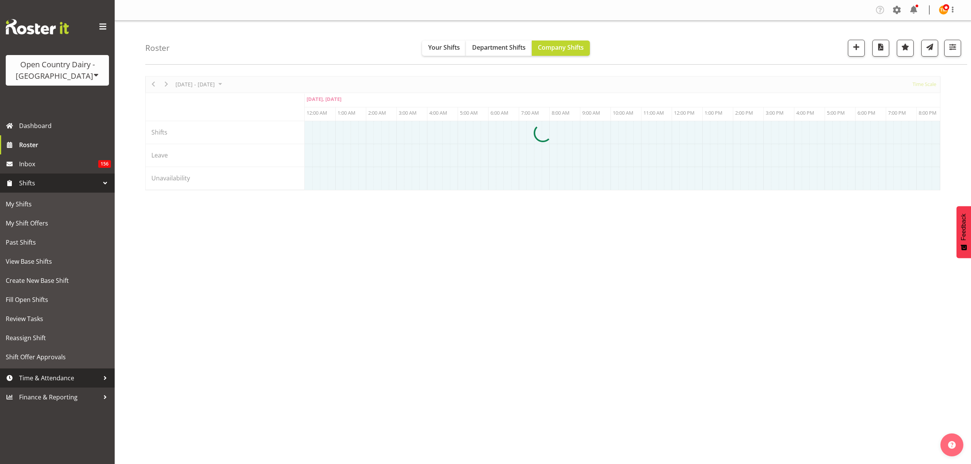
click at [49, 379] on span "Time & Attendance" at bounding box center [59, 377] width 80 height 11
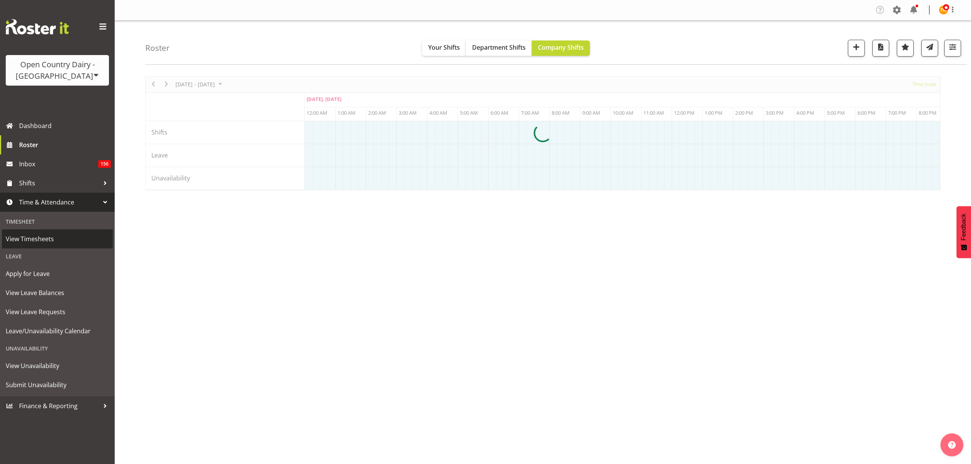
click at [37, 234] on span "View Timesheets" at bounding box center [57, 238] width 103 height 11
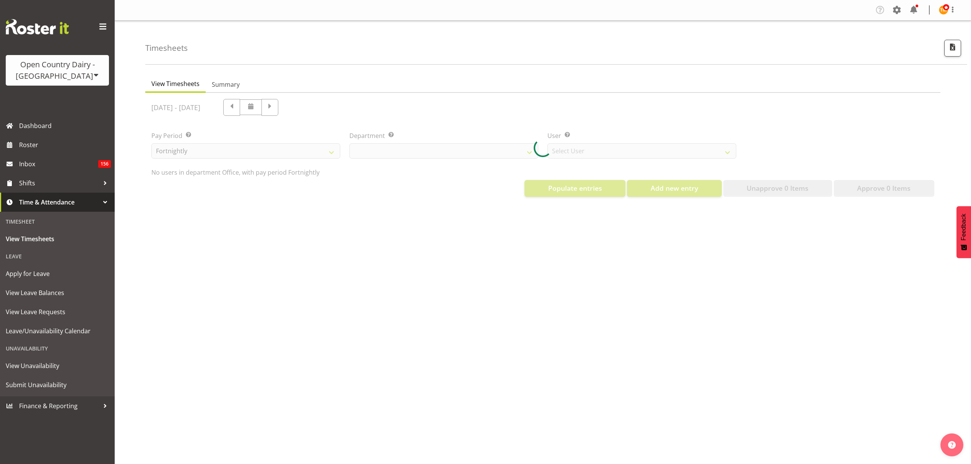
select select "699"
select select "8449"
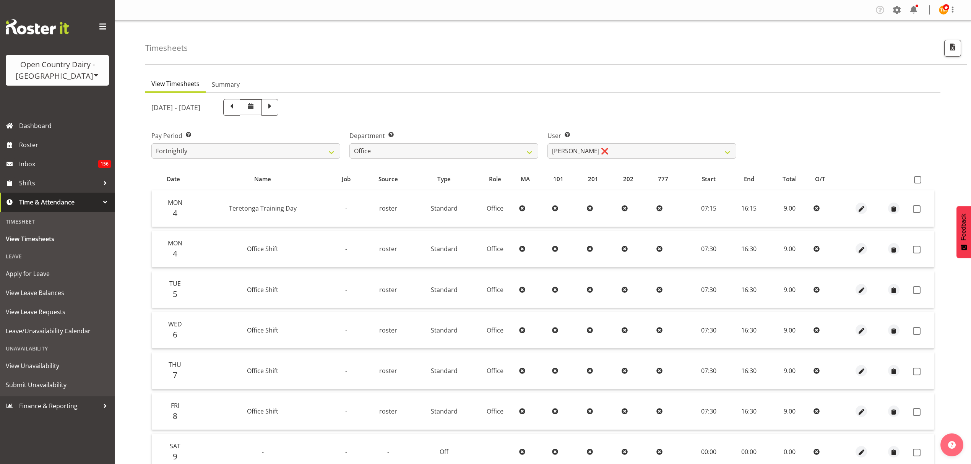
click at [385, 170] on table "Date Name Job Source Type Role MA 101 201 202 777 Start End Total O/T Mon 4 Ter…" at bounding box center [542, 351] width 783 height 367
click at [392, 149] on select "734 735 736 737 738 739 850 851 852 853 854 855 856 858 861 862 865 868 869 870" at bounding box center [443, 150] width 189 height 15
select select "673"
click at [349, 143] on select "734 735 736 737 738 739 850 851 852 853 854 855 856 858 861 862 865 868 869 870" at bounding box center [443, 150] width 189 height 15
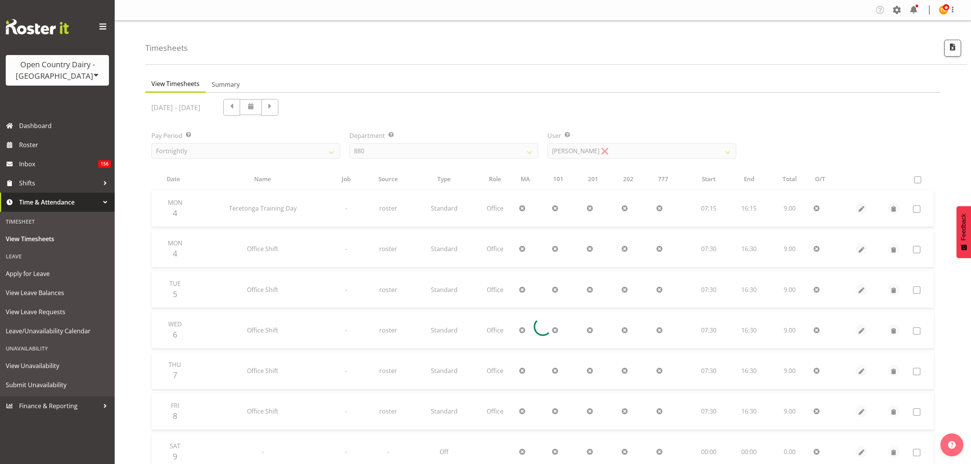
click at [584, 151] on div at bounding box center [542, 327] width 795 height 468
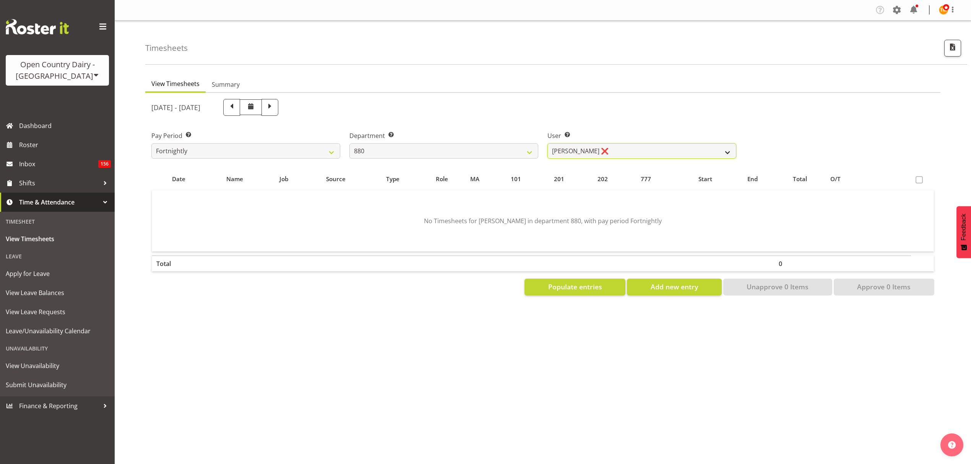
click at [583, 150] on select "[PERSON_NAME] ❌ [PERSON_NAME] ❌ [PERSON_NAME] ❌ [PERSON_NAME] ❌" at bounding box center [641, 150] width 189 height 15
select select "7461"
click at [547, 143] on select "[PERSON_NAME] ❌ [PERSON_NAME] ❌ [PERSON_NAME] ❌ [PERSON_NAME] ❌" at bounding box center [641, 150] width 189 height 15
click at [237, 105] on span at bounding box center [232, 107] width 10 height 10
click at [262, 105] on span at bounding box center [251, 107] width 22 height 16
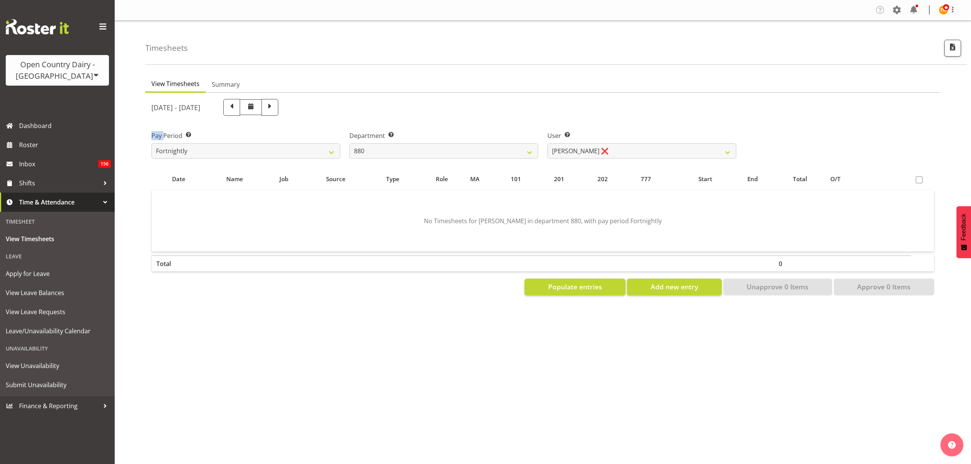
select select
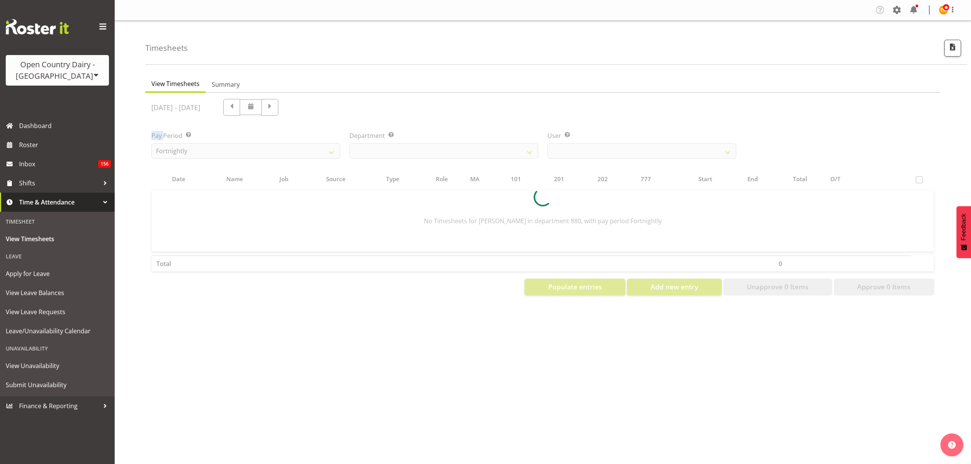
select select "673"
select select "7461"
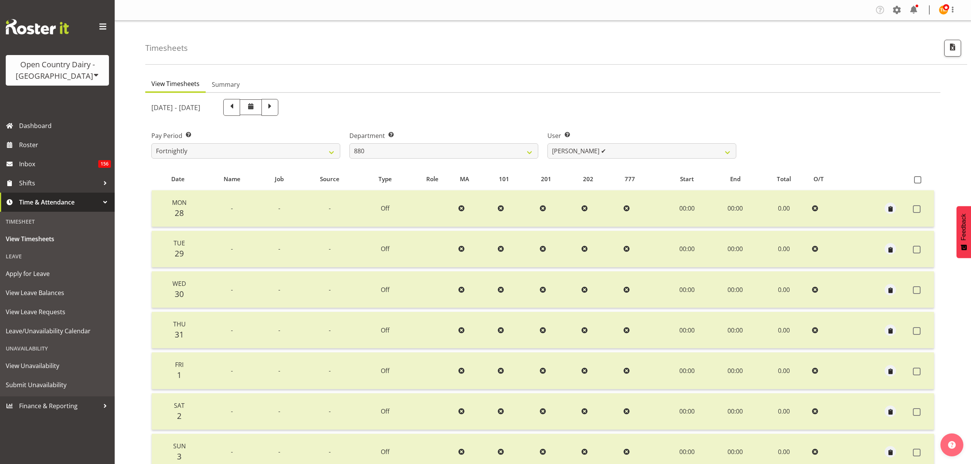
click at [281, 123] on div "Pay Period Select which pay period you would like to view. Fortnightly" at bounding box center [246, 141] width 198 height 43
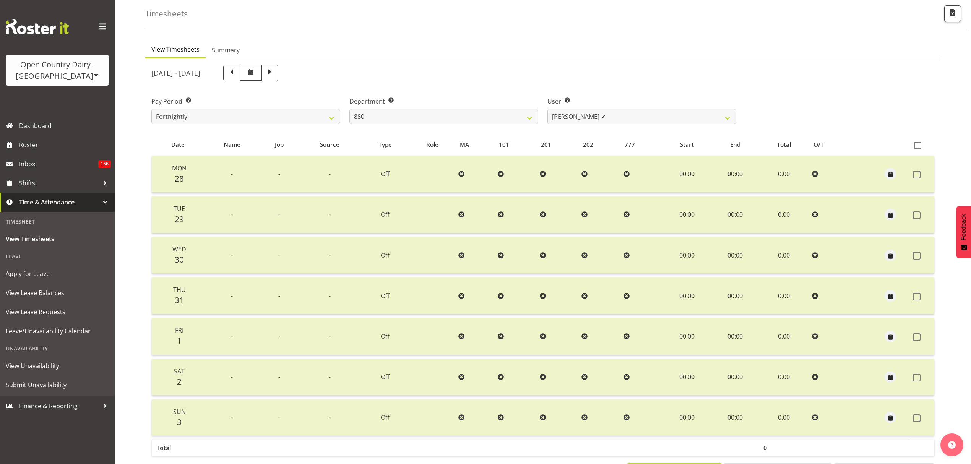
scroll to position [51, 0]
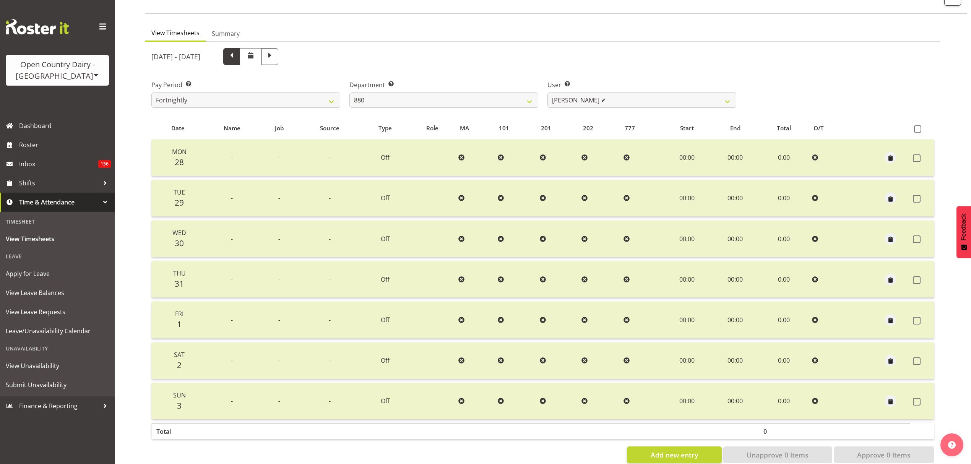
click at [240, 62] on span at bounding box center [231, 56] width 17 height 17
select select
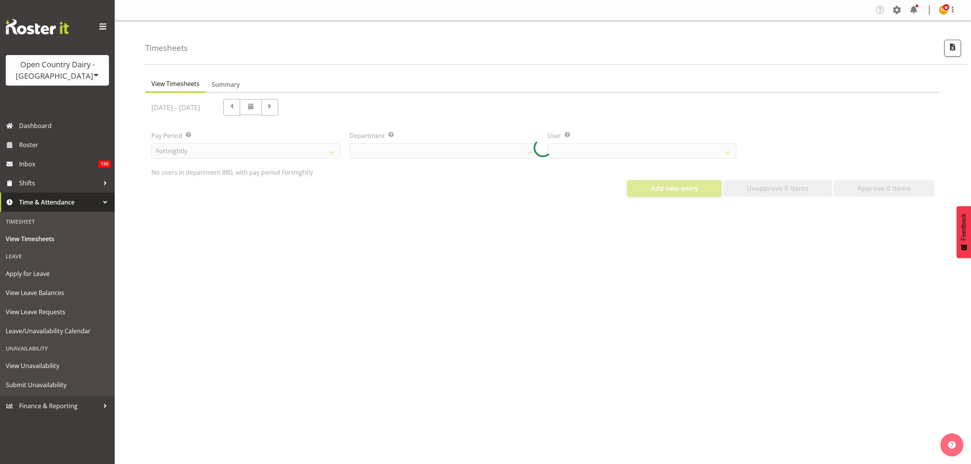
select select "673"
select select "7461"
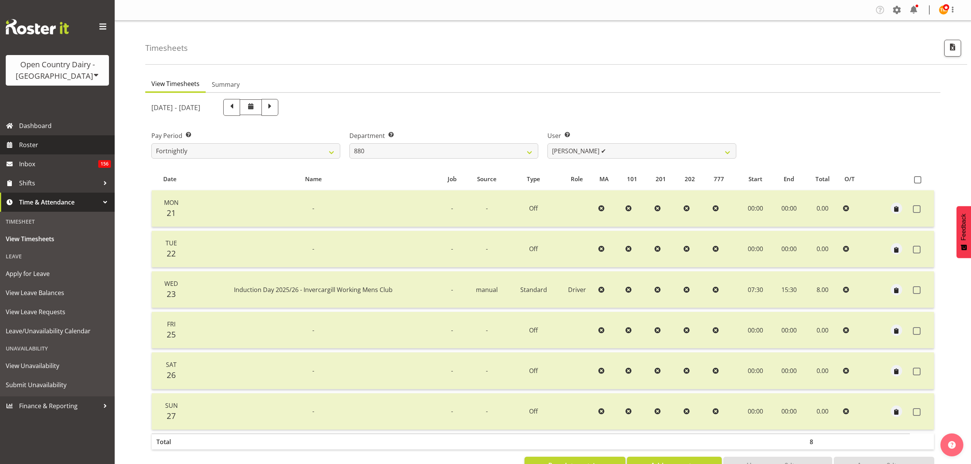
click at [42, 141] on span "Roster" at bounding box center [65, 144] width 92 height 11
